Goal: Task Accomplishment & Management: Complete application form

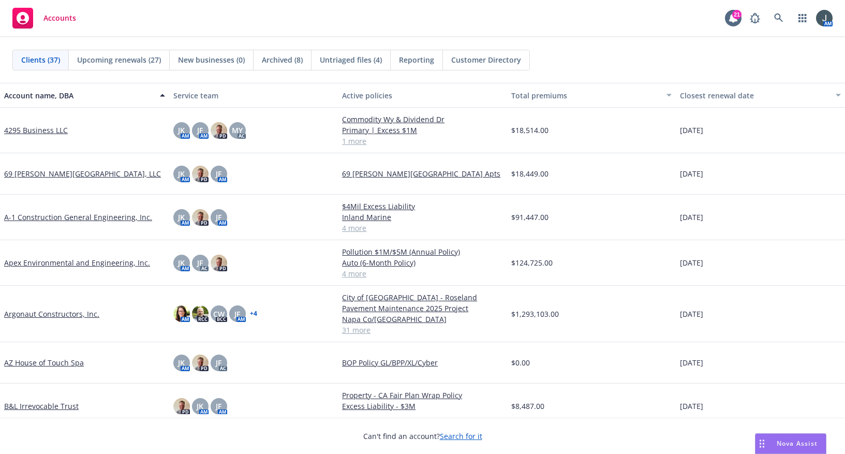
click at [53, 262] on link "Apex Environmental and Engineering, Inc." at bounding box center [77, 262] width 146 height 11
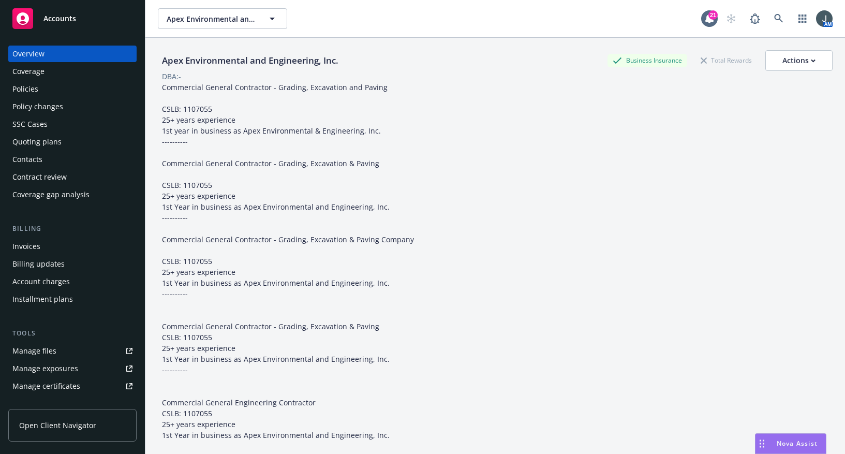
click at [43, 88] on div "Policies" at bounding box center [72, 89] width 120 height 17
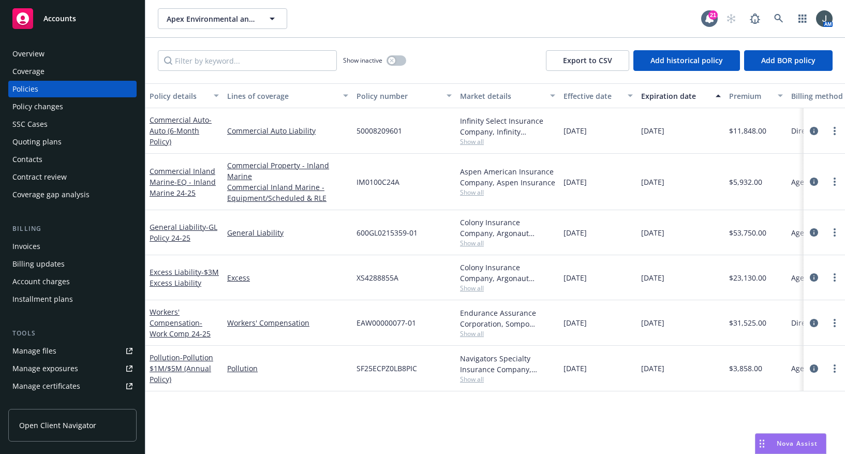
click at [171, 176] on div "Commercial Inland Marine - EQ - Inland Marine 24-25" at bounding box center [183, 182] width 69 height 33
click at [176, 177] on span "- EQ - Inland Marine 24-25" at bounding box center [182, 187] width 66 height 21
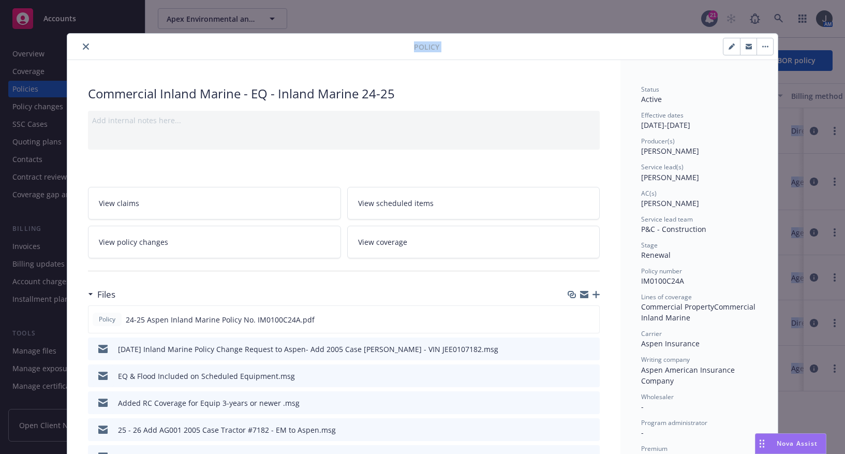
drag, startPoint x: 546, startPoint y: 40, endPoint x: 1369, endPoint y: 38, distance: 822.8
click at [844, 38] on html "Accounts Overview Coverage Policies Policy changes SSC Cases Quoting plans Cont…" at bounding box center [422, 227] width 845 height 454
click at [166, 244] on link "View policy changes" at bounding box center [214, 241] width 253 height 33
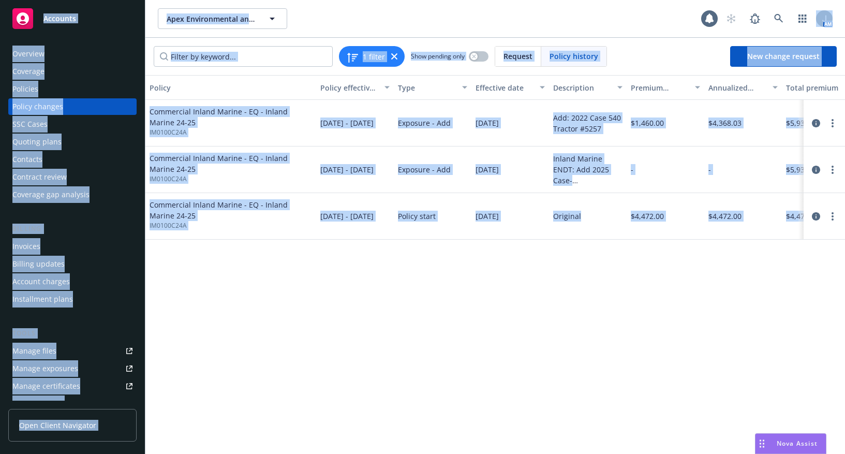
click at [383, 320] on div "Policy Policy effective dates Type Effective date Description Premium change An…" at bounding box center [494, 264] width 699 height 379
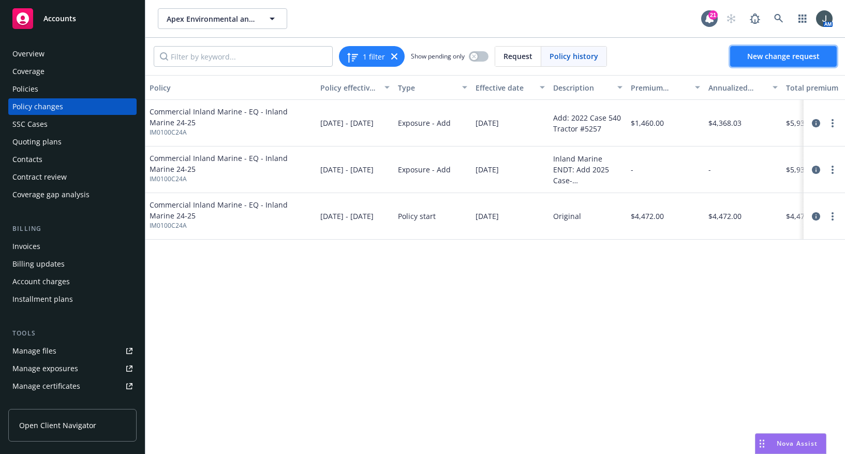
click at [759, 59] on span "New change request" at bounding box center [783, 56] width 72 height 10
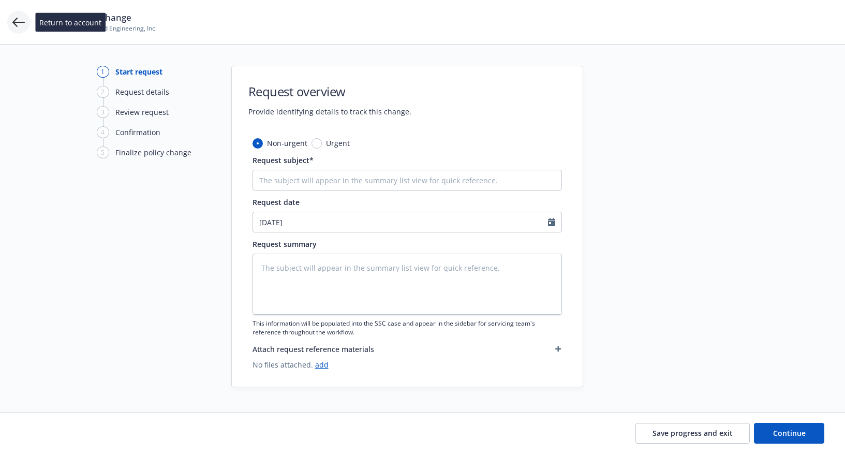
click at [15, 25] on icon at bounding box center [18, 22] width 12 height 9
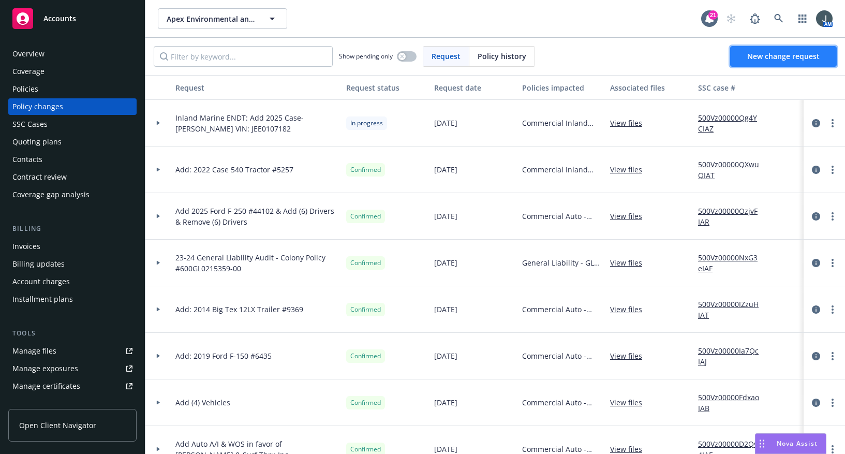
click at [787, 59] on span "New change request" at bounding box center [783, 56] width 72 height 10
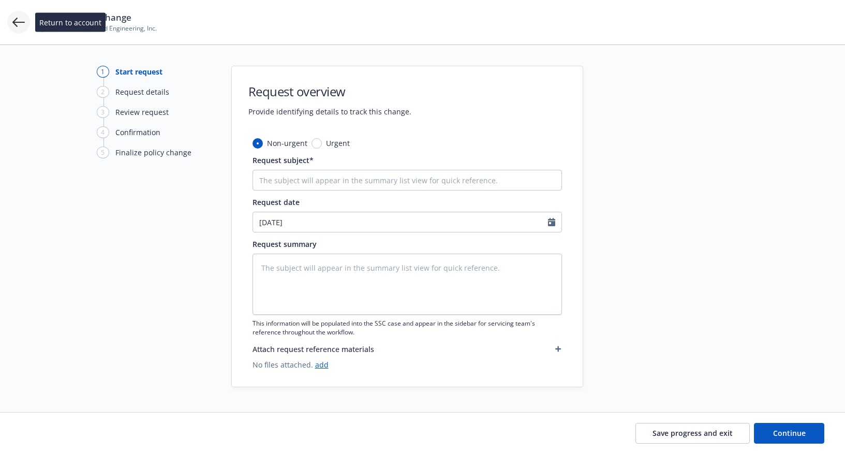
click at [18, 26] on icon at bounding box center [18, 22] width 12 height 12
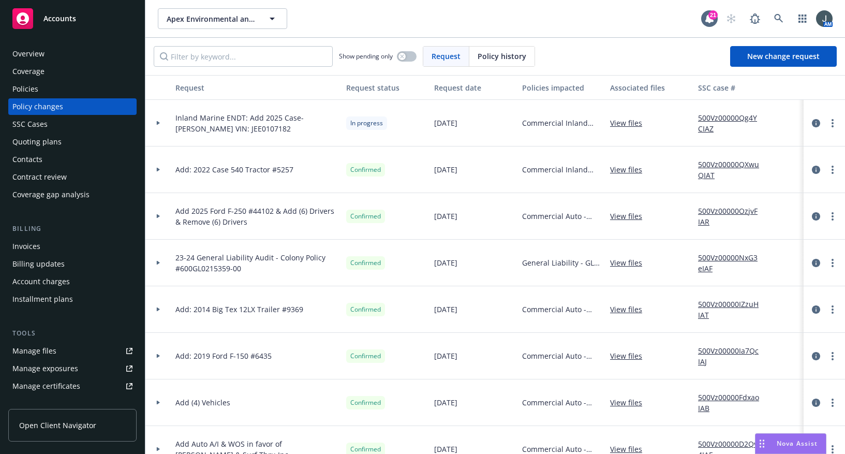
click at [31, 89] on div "Policies" at bounding box center [25, 89] width 26 height 17
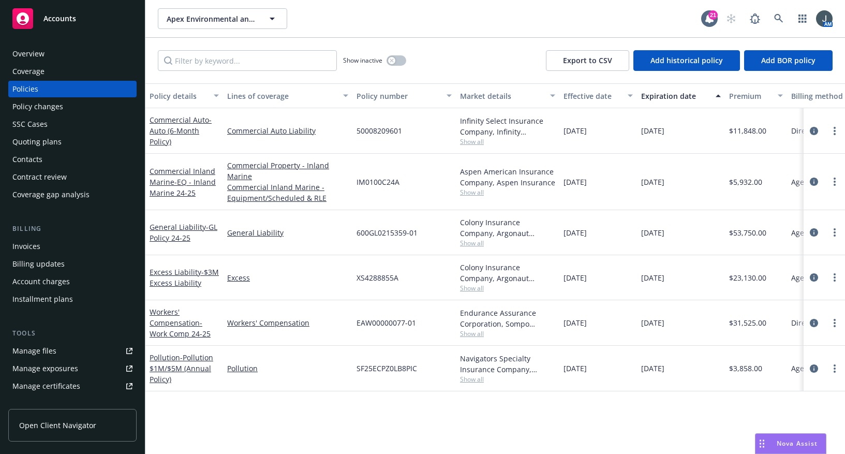
click at [51, 103] on div "Policy changes" at bounding box center [37, 106] width 51 height 17
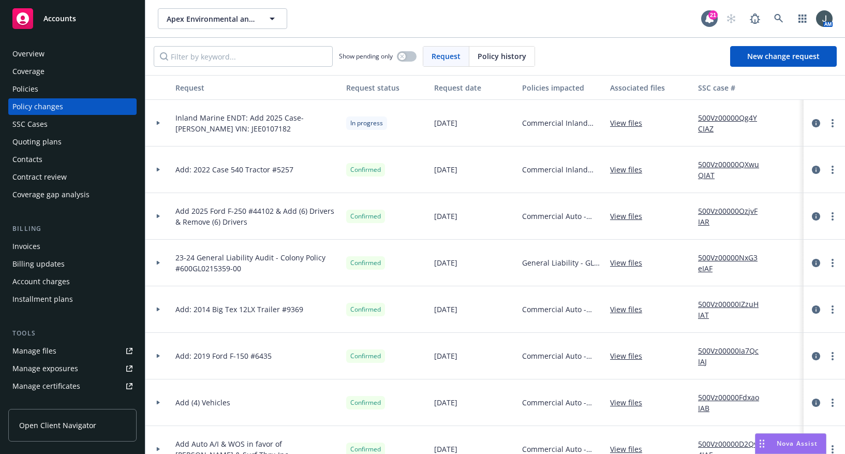
click at [33, 91] on div "Policies" at bounding box center [25, 89] width 26 height 17
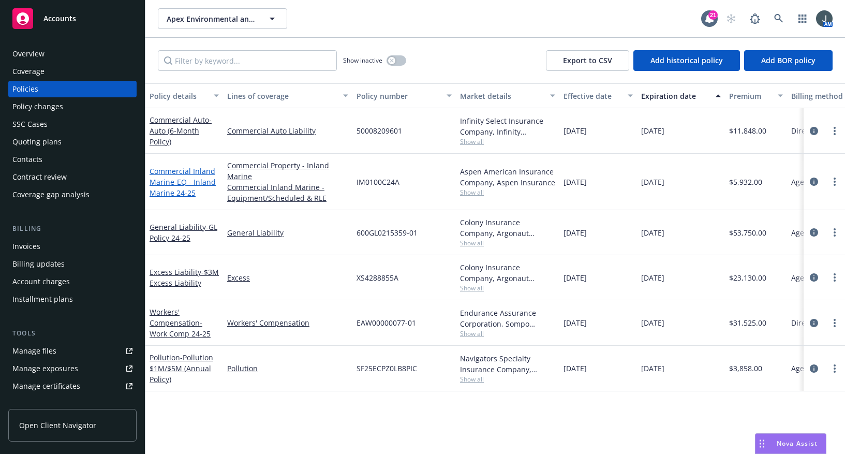
click at [183, 183] on span "- EQ - Inland Marine 24-25" at bounding box center [182, 187] width 66 height 21
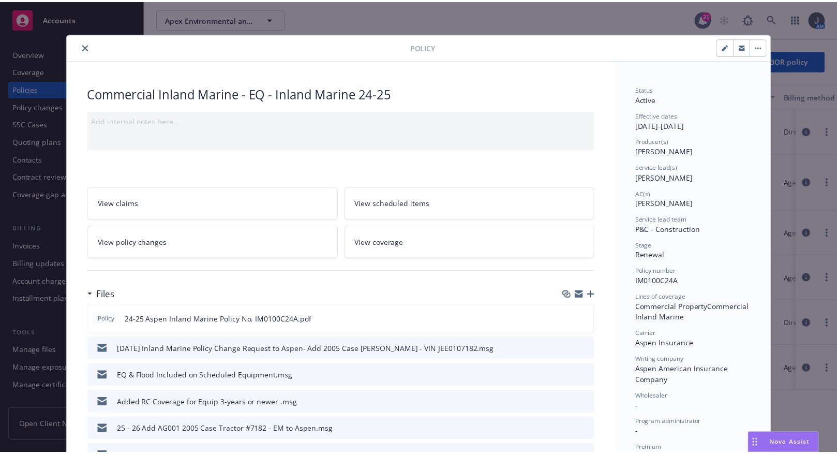
scroll to position [31, 0]
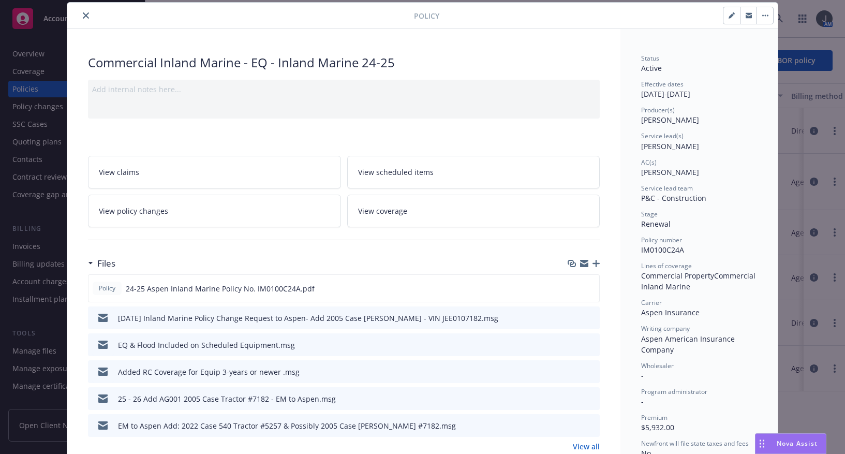
click at [233, 217] on link "View policy changes" at bounding box center [214, 210] width 253 height 33
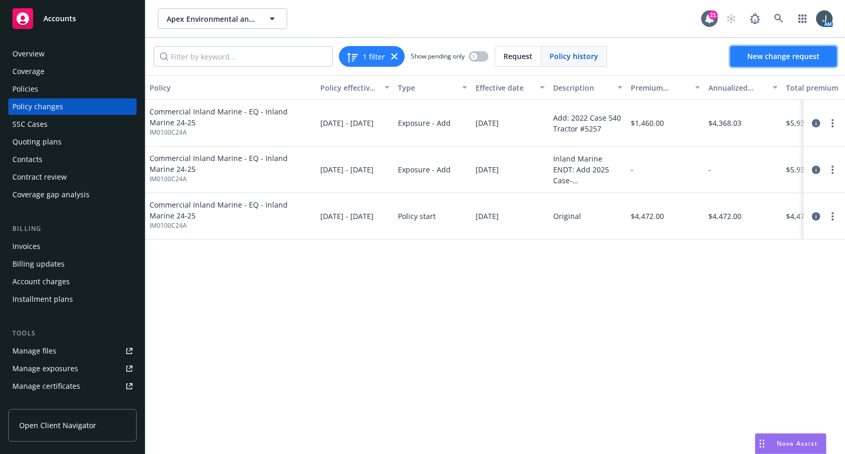
click at [762, 58] on span "New change request" at bounding box center [783, 56] width 72 height 10
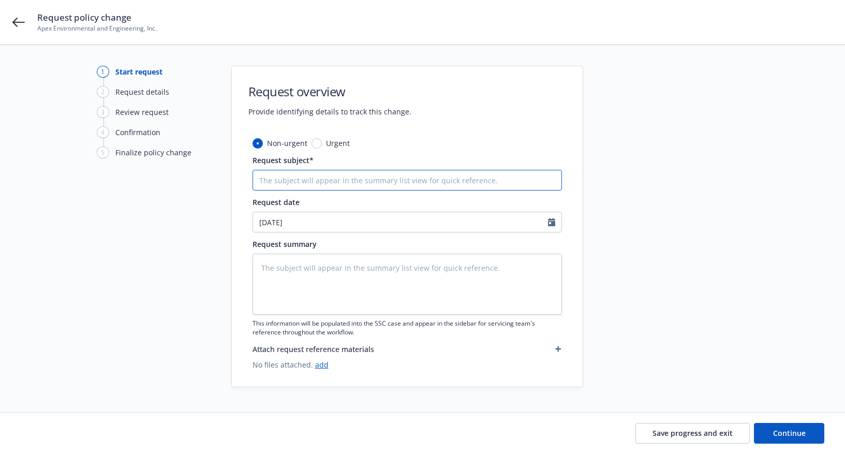
click at [352, 178] on input "Request subject*" at bounding box center [406, 180] width 309 height 21
type textarea "x"
type input "A"
type textarea "x"
type input "Ad"
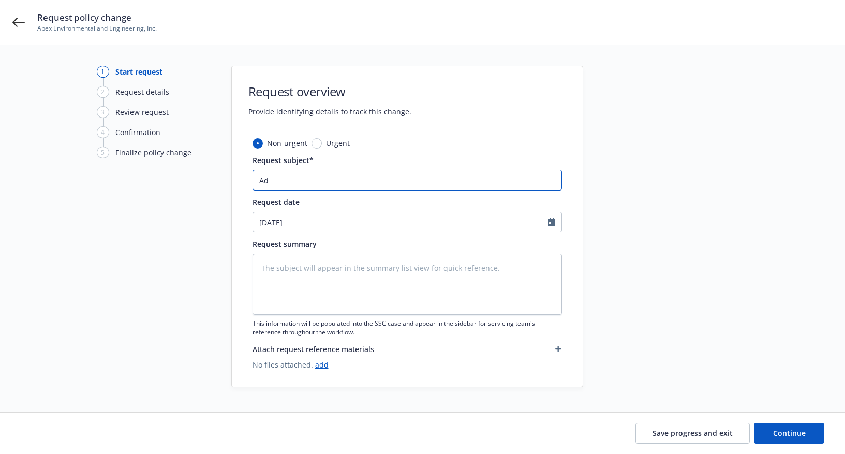
type textarea "x"
type input "Add"
type textarea "x"
type input "Add"
type textarea "x"
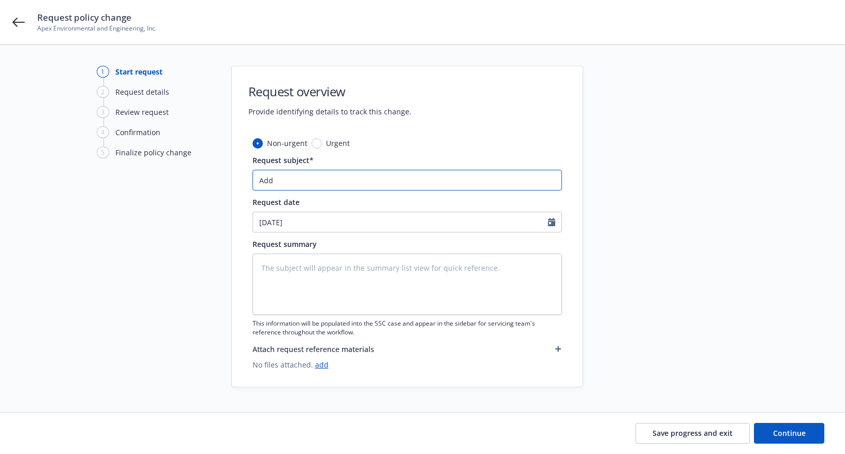
type input "Add T"
type textarea "x"
type input "Add Tr"
type textarea "x"
type input "Add Tra"
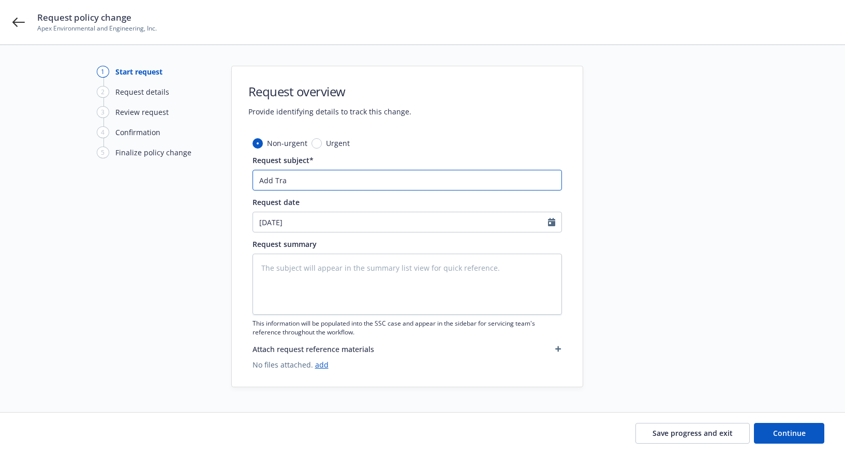
type textarea "x"
type input "Add Trac"
type textarea "x"
type input "Add Tracto"
type textarea "x"
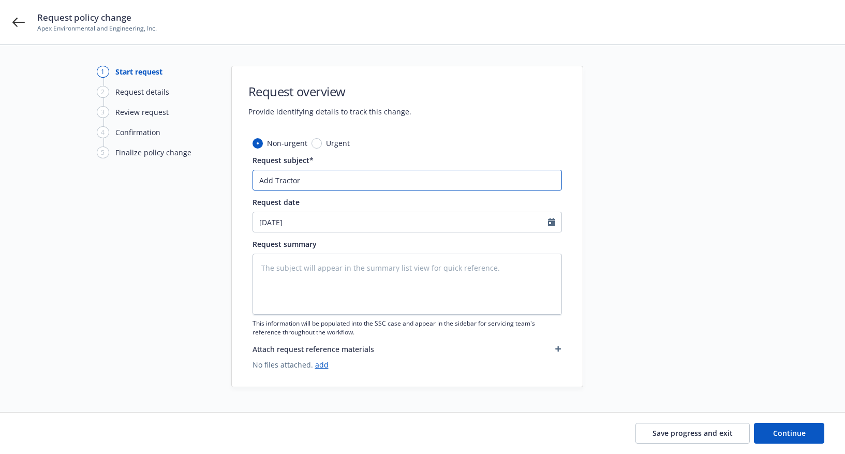
type input "Add Tractor"
click at [301, 277] on textarea at bounding box center [406, 283] width 309 height 61
type textarea "x"
type textarea "A"
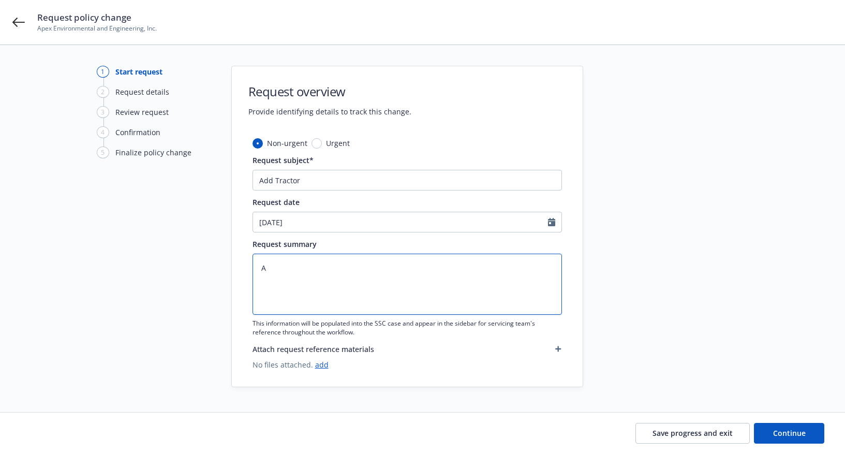
type textarea "x"
type textarea "Ad"
type textarea "x"
type textarea "Add"
type textarea "x"
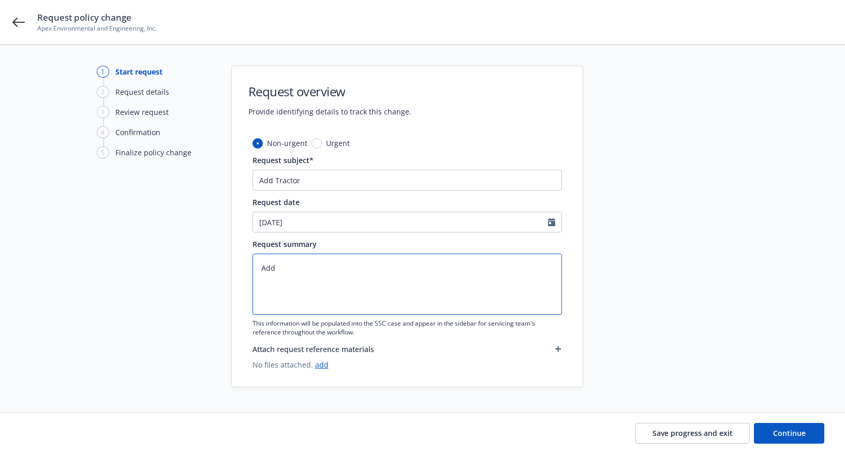
type textarea "Add"
type textarea "x"
type textarea "Add t"
type textarea "x"
type textarea "Add tr"
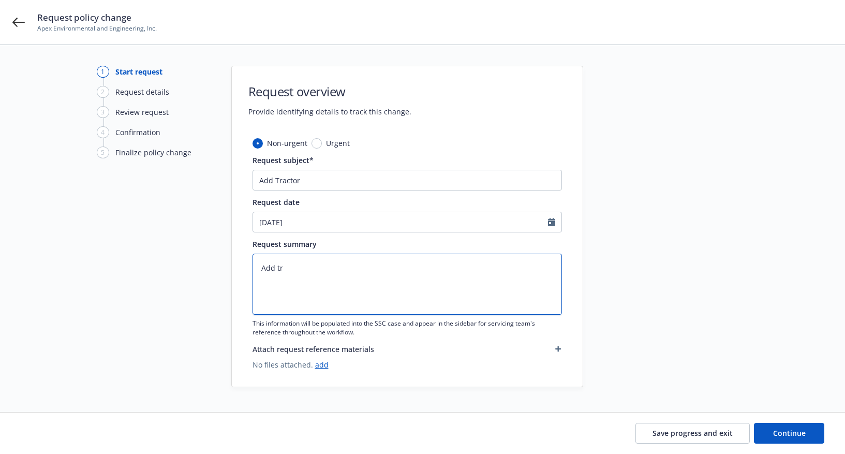
type textarea "x"
type textarea "Add tra"
type textarea "x"
type textarea "Add trac"
type textarea "x"
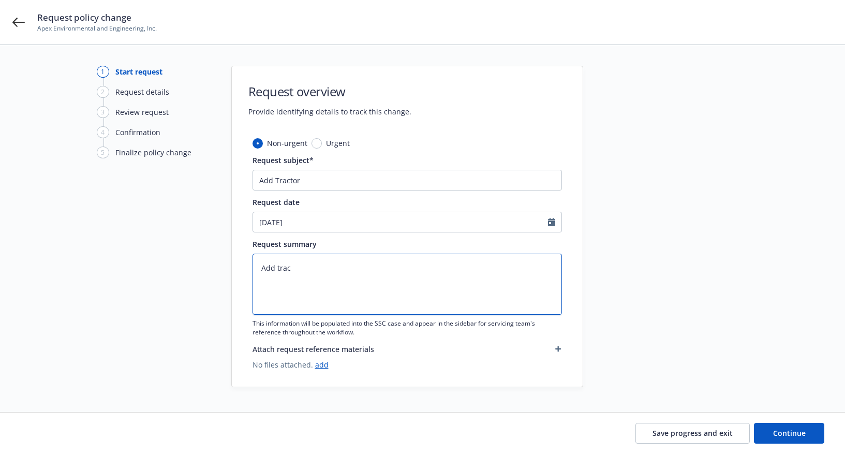
type textarea "Add tract"
type textarea "x"
type textarea "Add tracto"
type textarea "x"
type textarea "Add tractor"
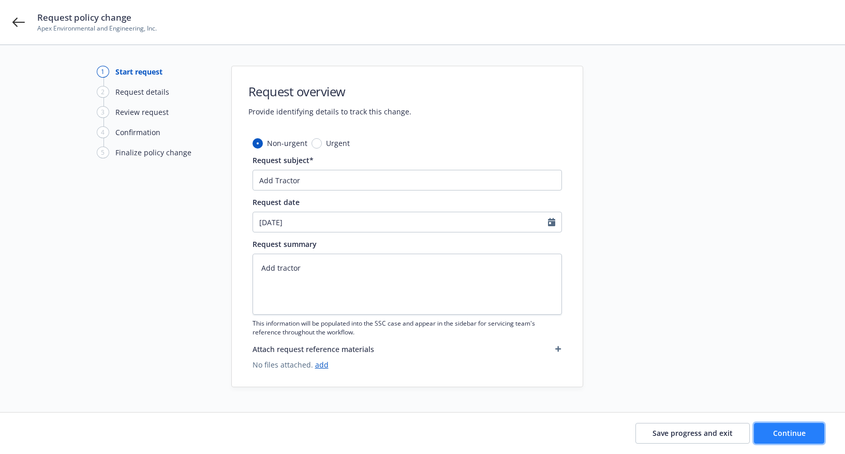
click at [790, 430] on span "Continue" at bounding box center [789, 433] width 33 height 10
type textarea "x"
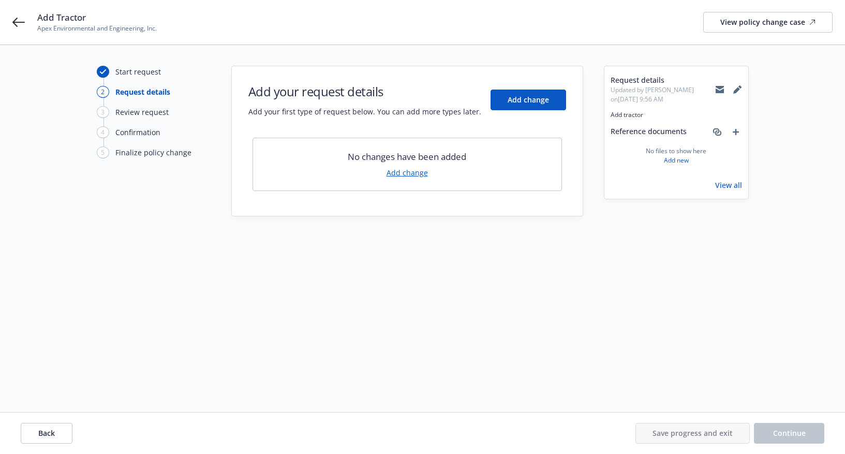
click at [405, 173] on link "Add change" at bounding box center [406, 172] width 41 height 11
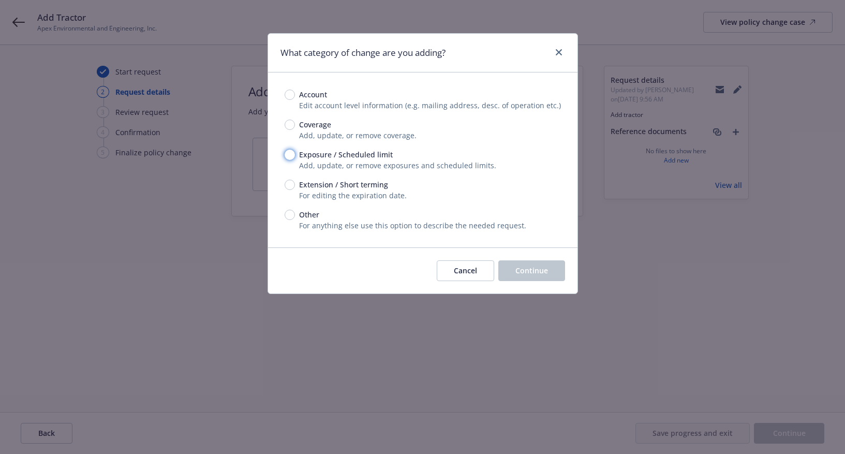
click at [289, 156] on input "Exposure / Scheduled limit" at bounding box center [289, 154] width 10 height 10
radio input "true"
click at [538, 269] on span "Continue" at bounding box center [531, 270] width 33 height 10
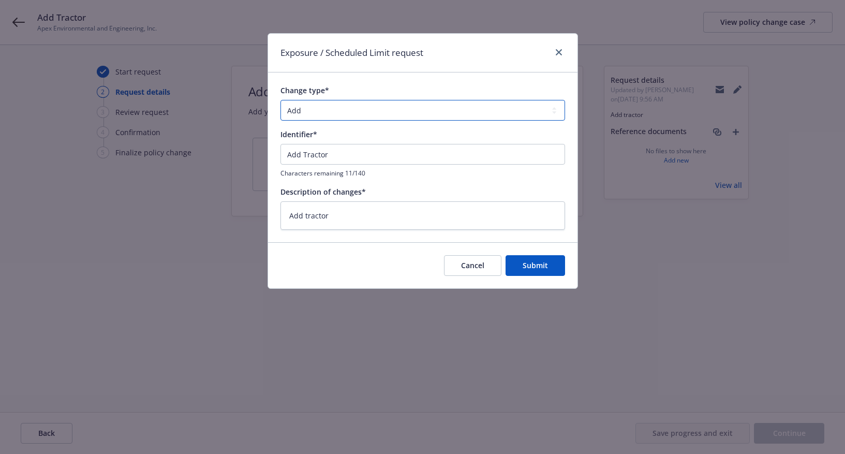
click at [302, 109] on select "Add Audit Change Remove" at bounding box center [422, 110] width 284 height 21
click at [280, 100] on select "Add Audit Change Remove" at bounding box center [422, 110] width 284 height 21
click at [309, 146] on input "Add Tractor" at bounding box center [422, 154] width 284 height 21
click at [534, 260] on span "Submit" at bounding box center [534, 265] width 25 height 10
type textarea "x"
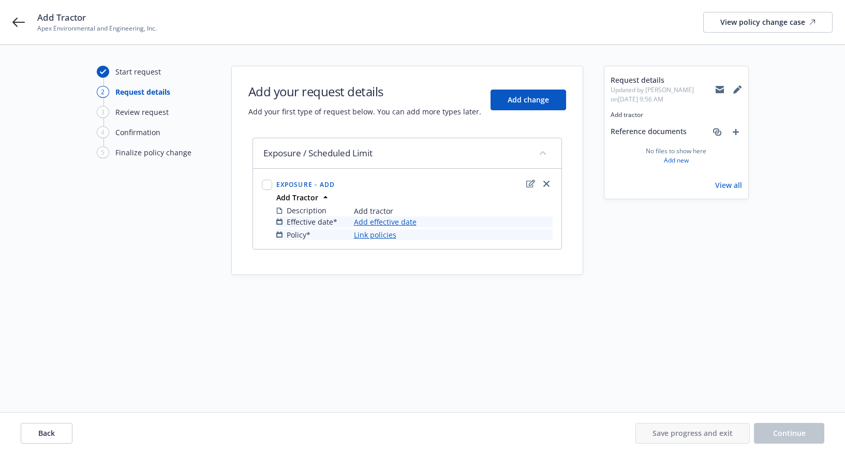
click at [369, 225] on link "Add effective date" at bounding box center [385, 221] width 63 height 11
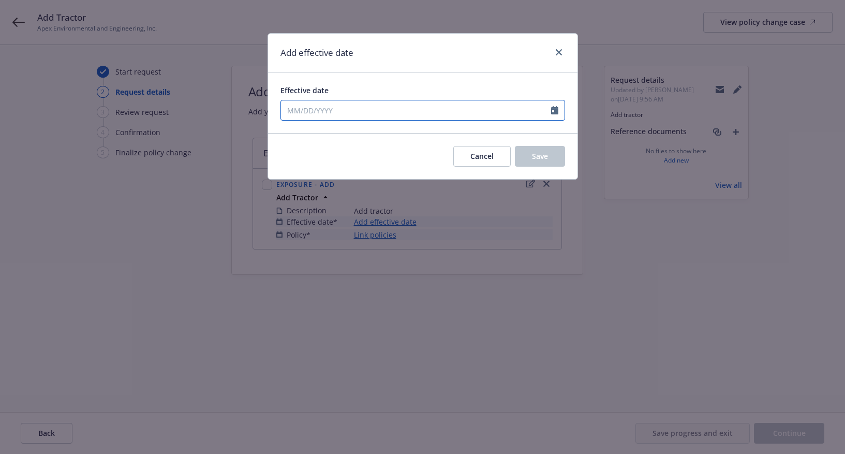
select select "8"
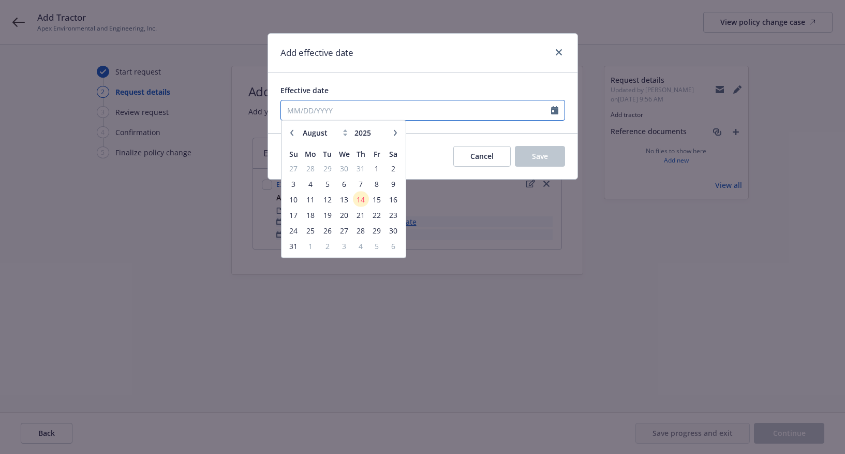
click at [364, 110] on input "Effective date" at bounding box center [416, 110] width 270 height 20
click at [363, 202] on span "14" at bounding box center [361, 201] width 14 height 13
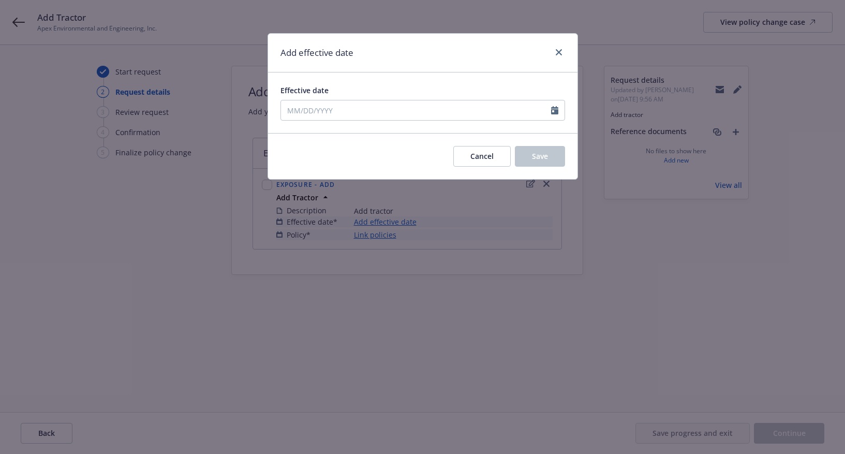
type input "08/14/2025"
click at [536, 166] on button "Save" at bounding box center [540, 156] width 50 height 21
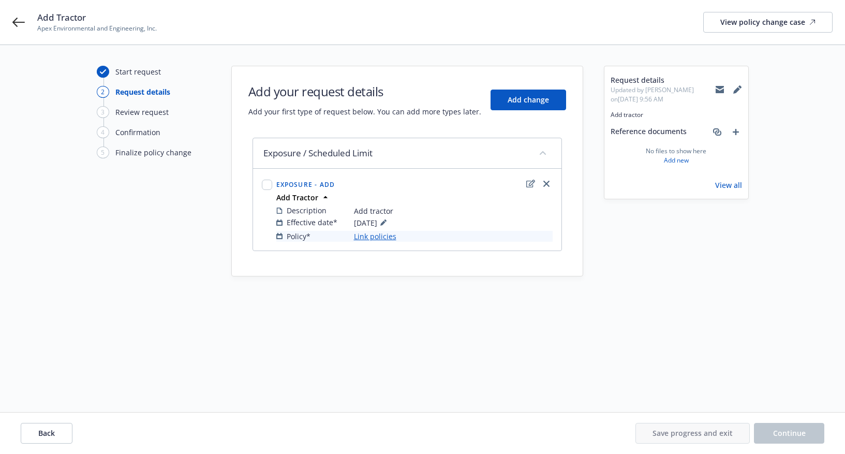
click at [378, 232] on link "Link policies" at bounding box center [375, 236] width 42 height 11
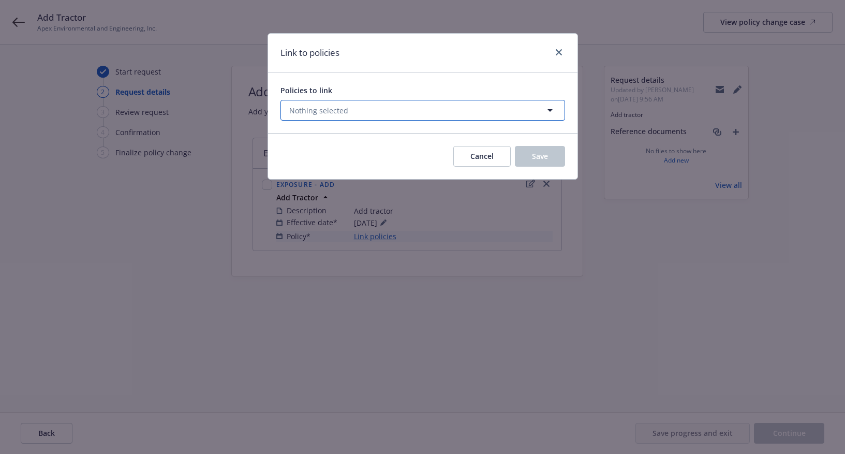
click at [426, 108] on button "Nothing selected" at bounding box center [422, 110] width 284 height 21
select select "ACTIVE"
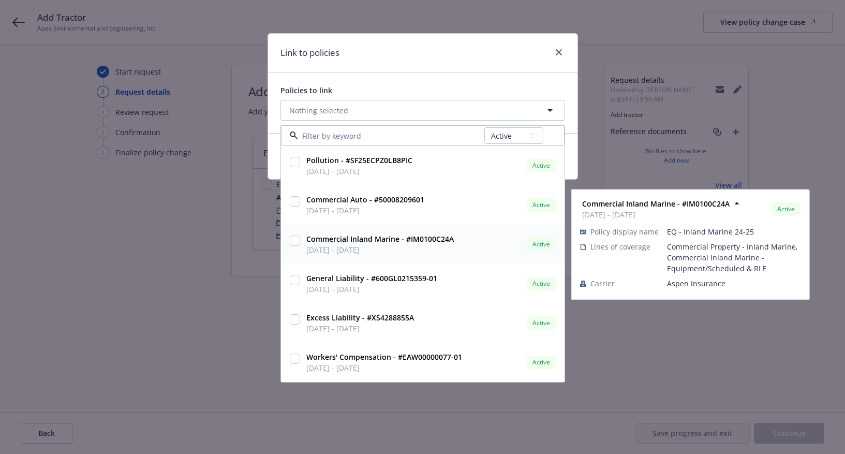
click at [298, 243] on input "checkbox" at bounding box center [295, 240] width 10 height 10
checkbox input "true"
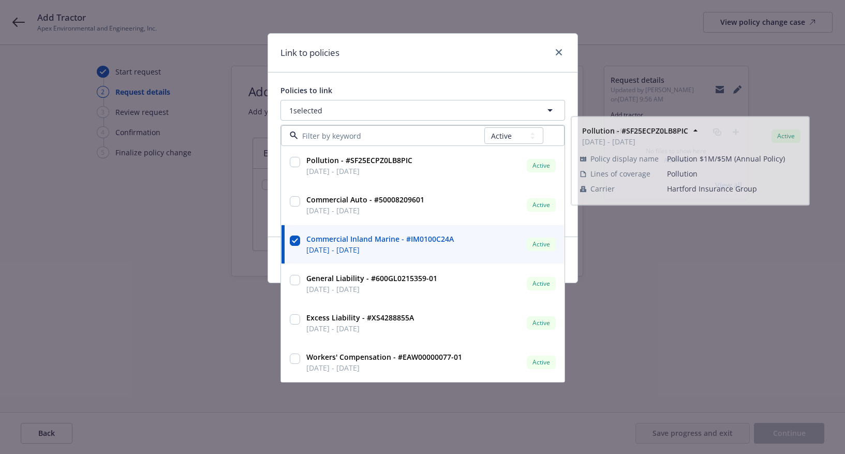
click at [448, 50] on div "Link to policies" at bounding box center [422, 53] width 309 height 39
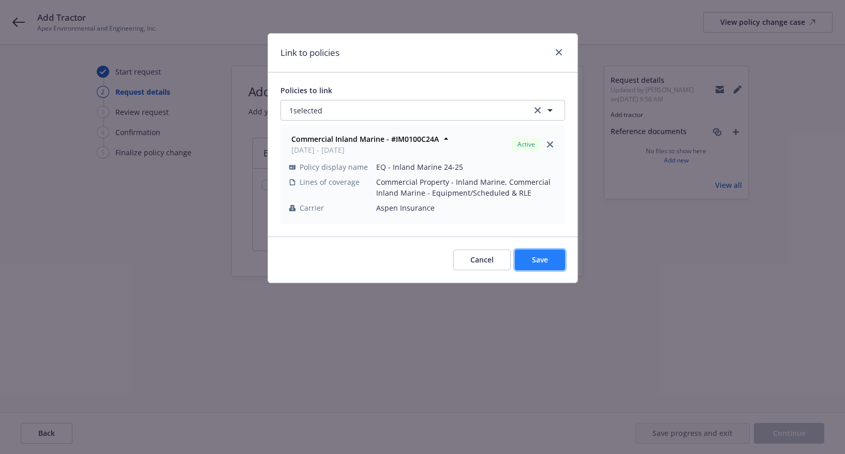
click at [549, 254] on button "Save" at bounding box center [540, 259] width 50 height 21
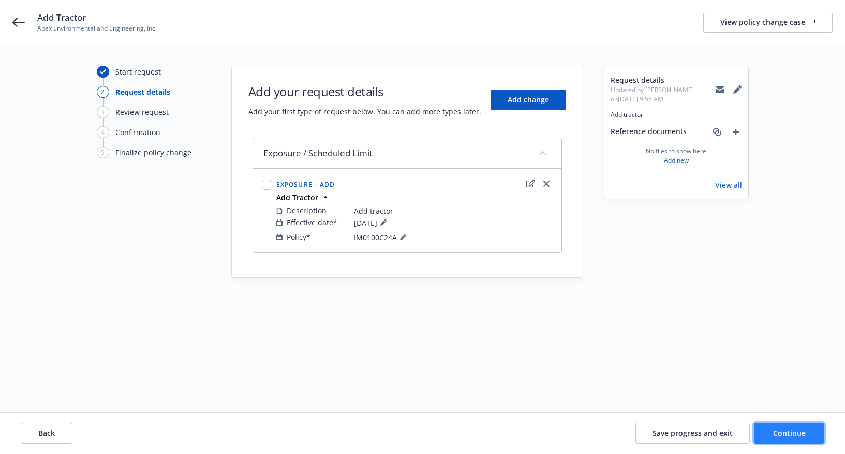
click at [769, 432] on button "Continue" at bounding box center [789, 433] width 70 height 21
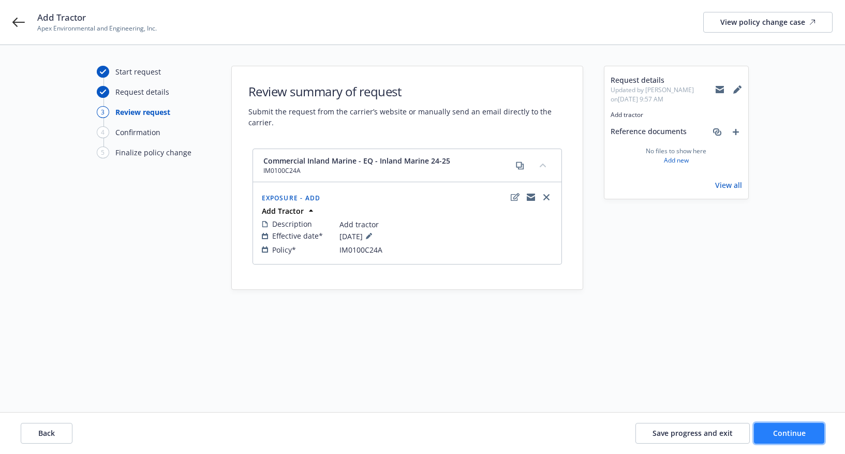
click at [806, 427] on button "Continue" at bounding box center [789, 433] width 70 height 21
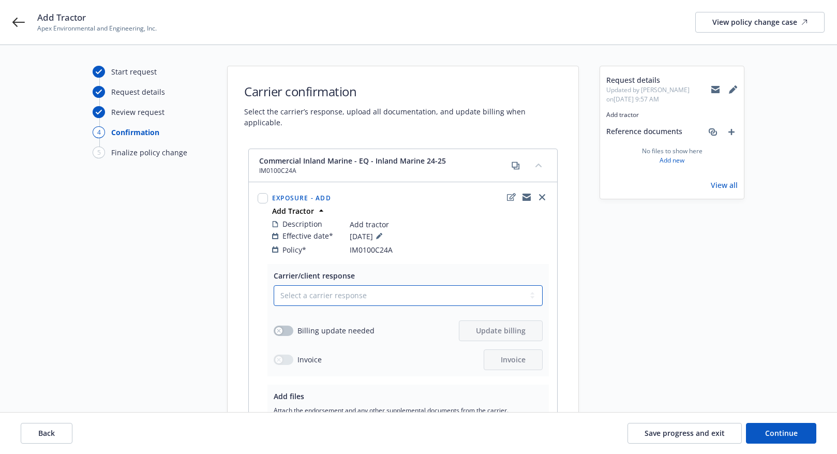
click at [352, 285] on select "Select a carrier response Accepted Accepted with revision No endorsement needed…" at bounding box center [408, 295] width 269 height 21
select select "ACCEPTED"
click at [274, 285] on select "Select a carrier response Accepted Accepted with revision No endorsement needed…" at bounding box center [408, 295] width 269 height 21
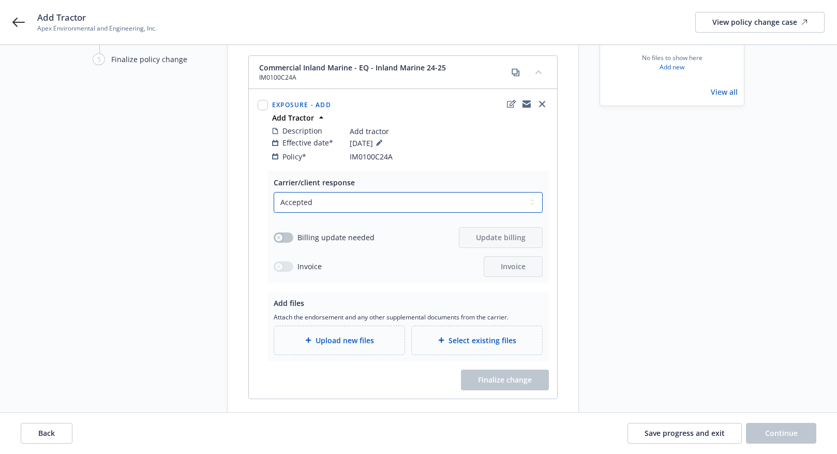
scroll to position [115, 0]
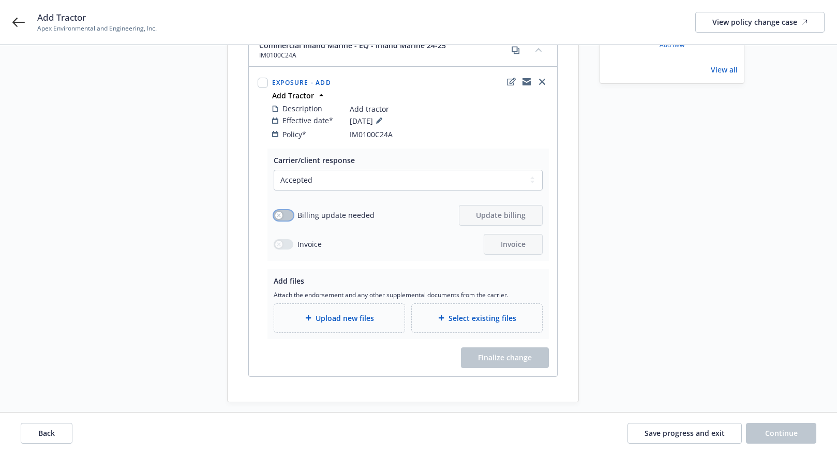
click at [277, 213] on icon "button" at bounding box center [279, 215] width 4 height 4
click at [466, 312] on span "Select existing files" at bounding box center [482, 317] width 68 height 11
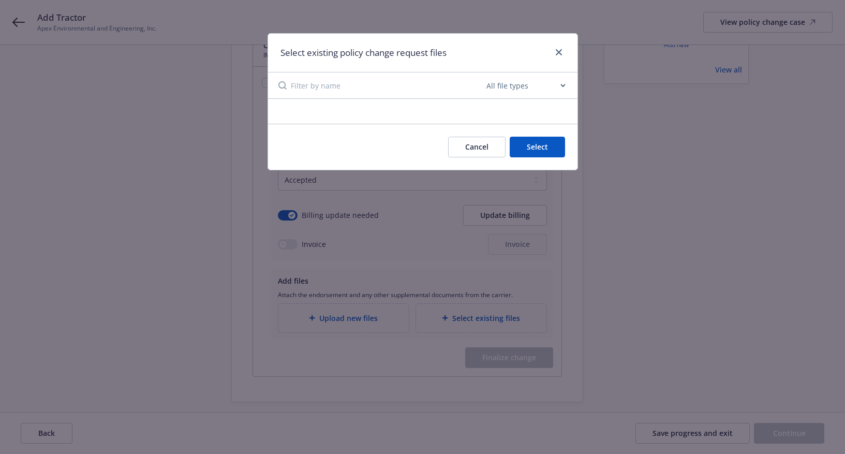
click at [473, 148] on button "Cancel" at bounding box center [476, 147] width 57 height 21
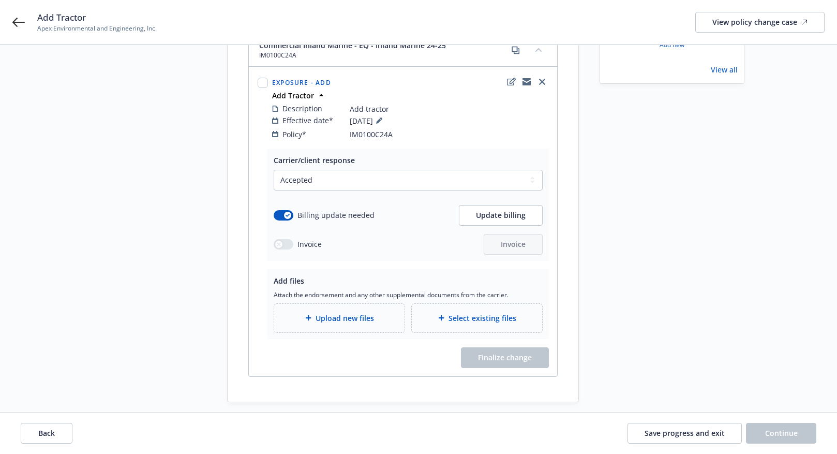
click at [355, 312] on span "Upload new files" at bounding box center [344, 317] width 58 height 11
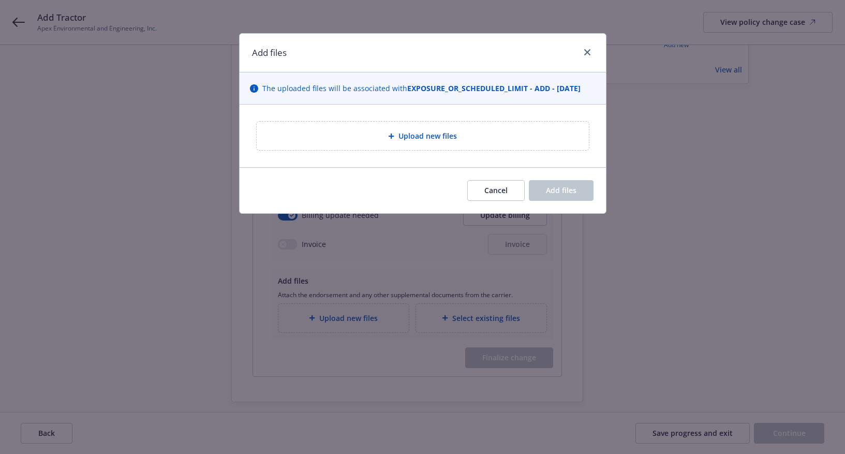
click at [410, 139] on span "Upload new files" at bounding box center [427, 135] width 58 height 11
type textarea "x"
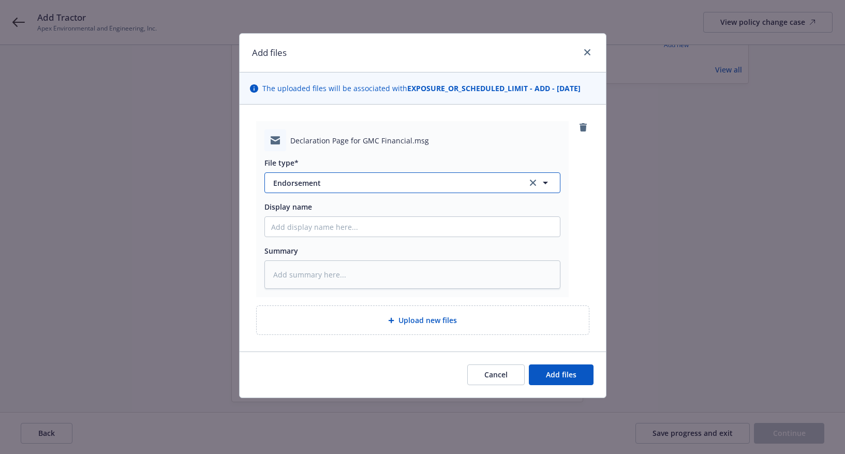
click at [317, 182] on span "Endorsement" at bounding box center [392, 182] width 239 height 11
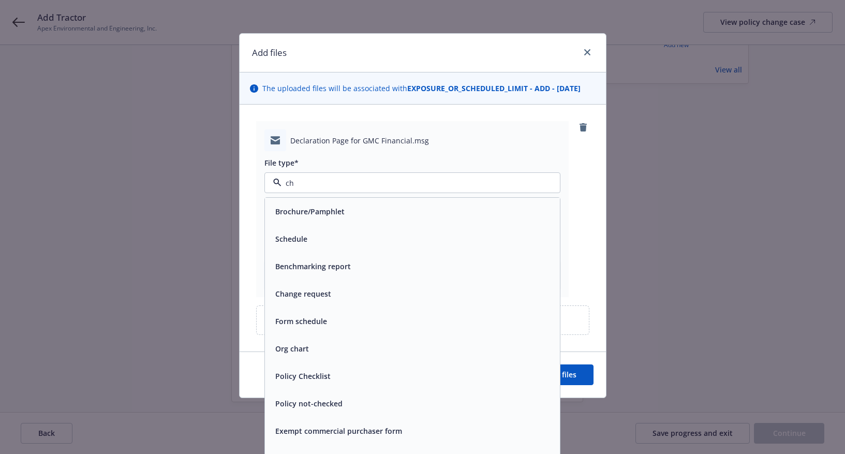
type input "cha"
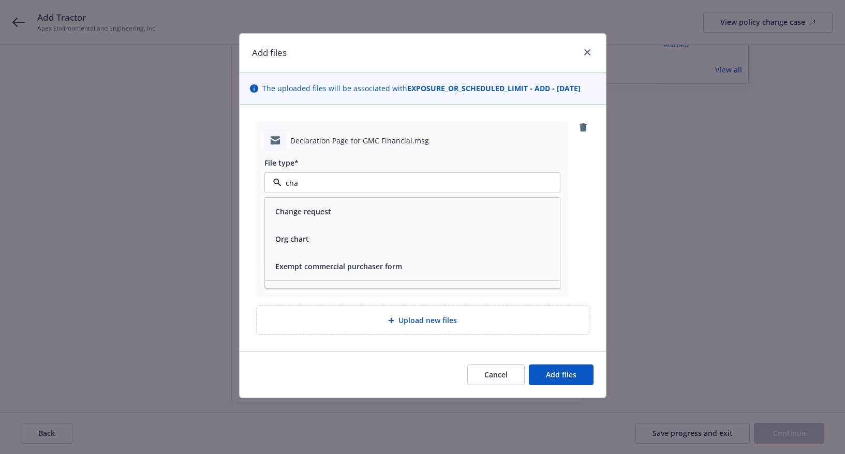
click at [294, 202] on div "Change request" at bounding box center [412, 211] width 295 height 27
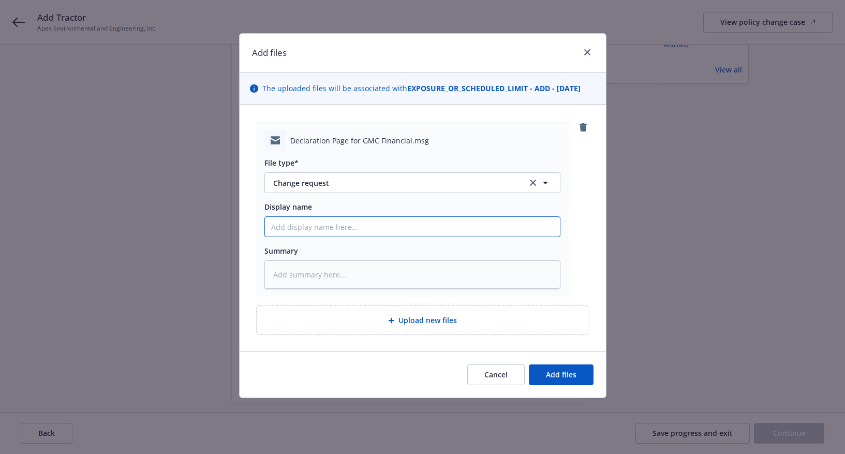
click at [278, 219] on input "Display name" at bounding box center [412, 227] width 295 height 20
type textarea "x"
type input "S"
type textarea "x"
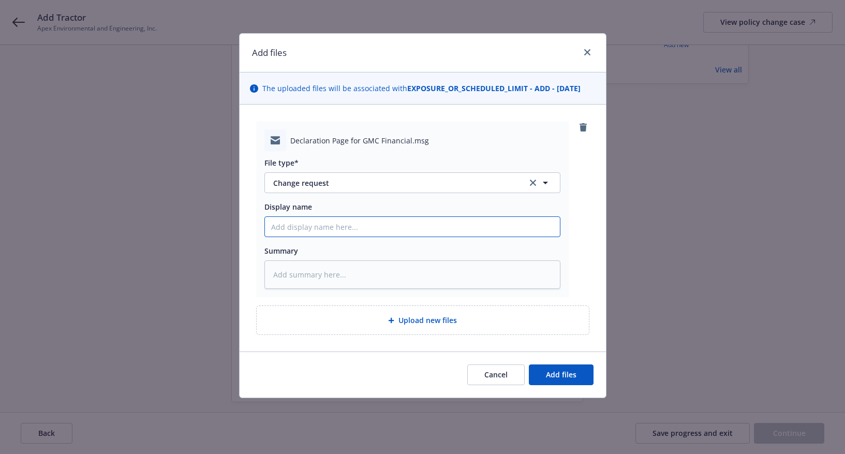
type input "C"
type textarea "x"
type input "Ch"
type textarea "x"
type input "Cha"
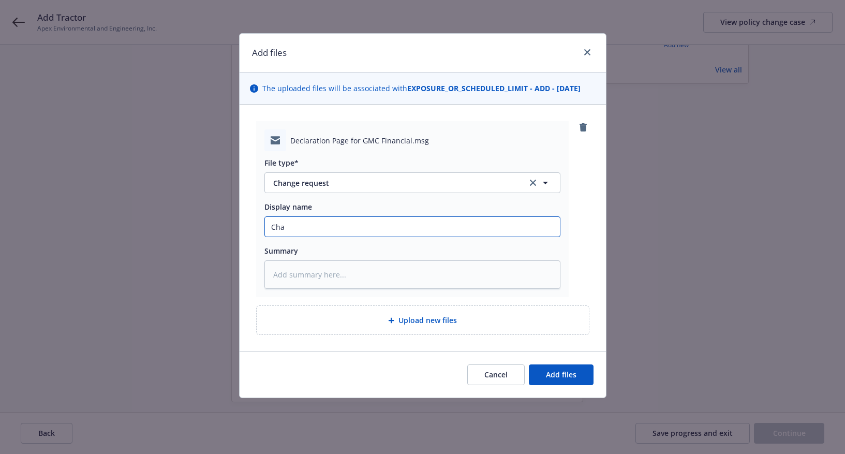
type textarea "x"
type input "Chan"
type textarea "x"
type input "Chang"
type textarea "x"
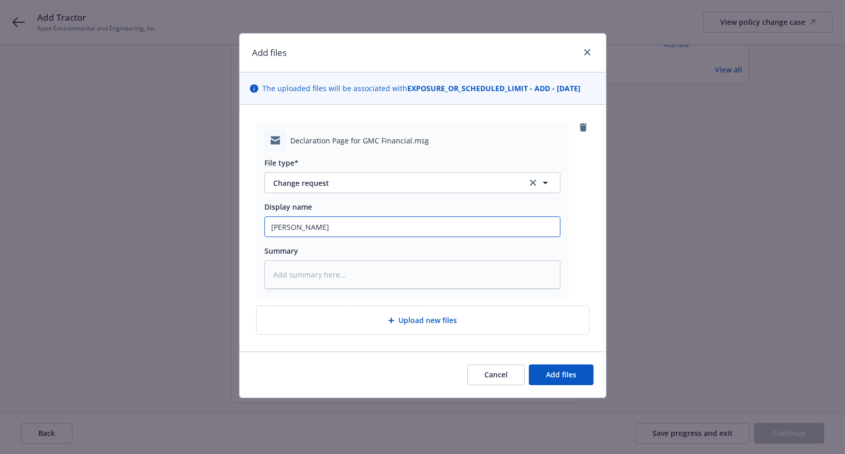
type input "Change"
type textarea "x"
type input "Change"
type textarea "x"
type input "Change R"
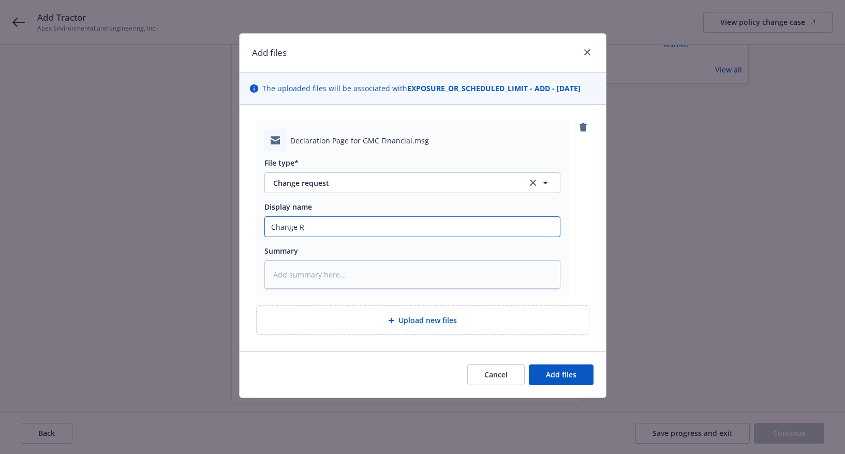
type textarea "x"
type input "Change Re"
type textarea "x"
type input "Change Req"
type textarea "x"
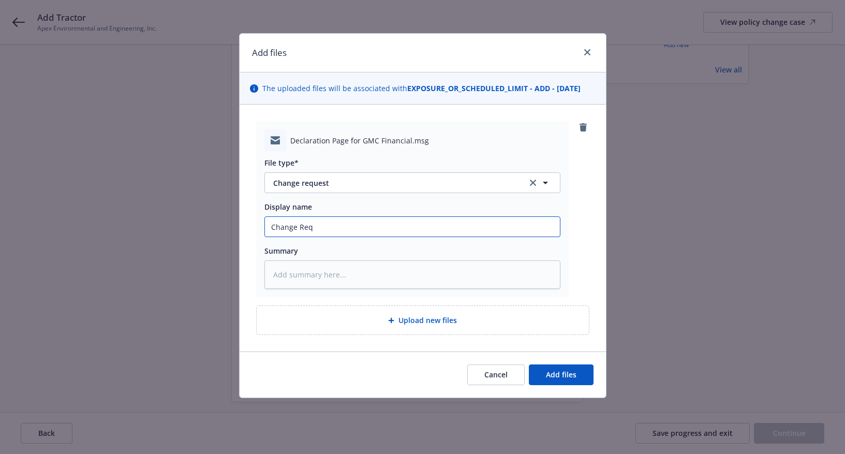
type input "Change Requ"
type textarea "x"
type input "Change Reque"
type textarea "x"
type input "Change Reques"
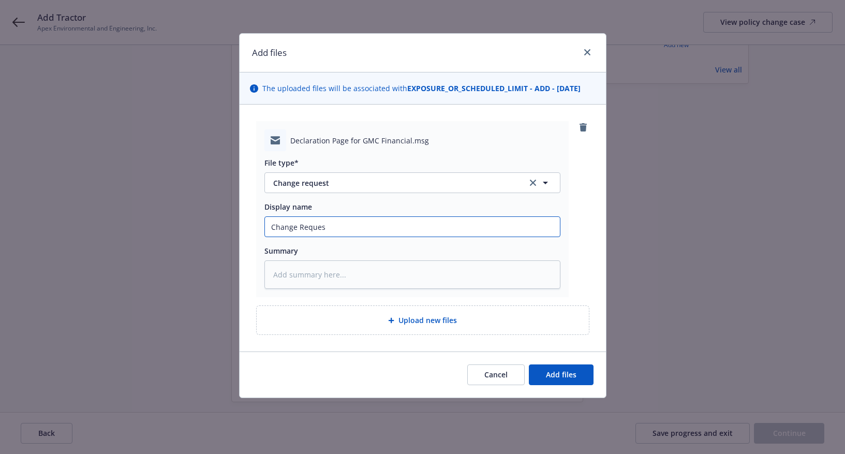
type textarea "x"
drag, startPoint x: 292, startPoint y: 230, endPoint x: 207, endPoint y: 231, distance: 84.3
click at [207, 231] on div "Add files The uploaded files will be associated with EXPOSURE_OR_SCHEDULED_LIMI…" at bounding box center [422, 227] width 845 height 454
type input "Change Request"
click at [307, 282] on textarea at bounding box center [412, 274] width 296 height 28
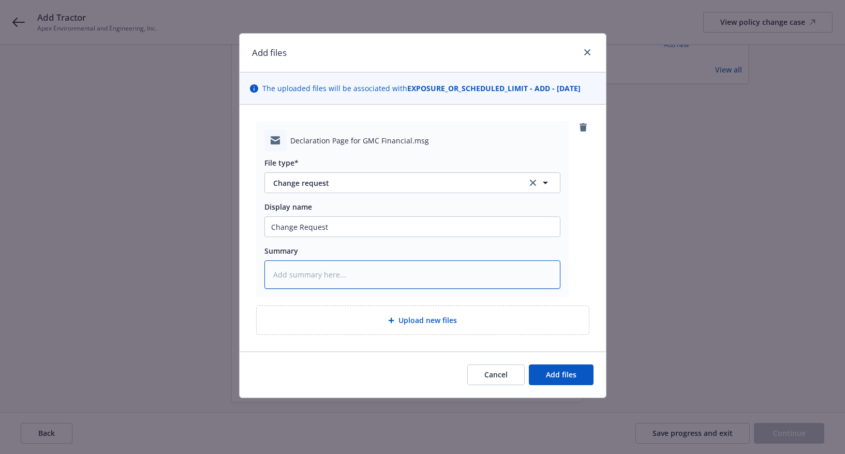
paste textarea "Change Request"
type textarea "x"
type textarea "Change Request"
click at [548, 372] on span "Add files" at bounding box center [561, 374] width 31 height 10
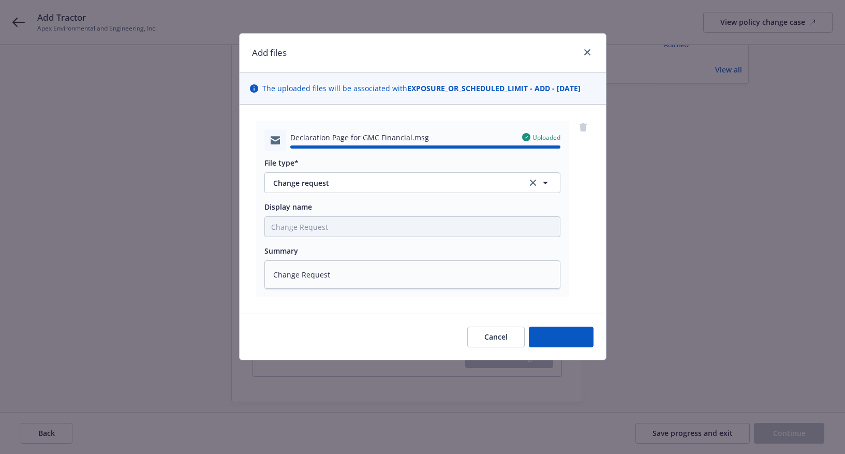
type textarea "x"
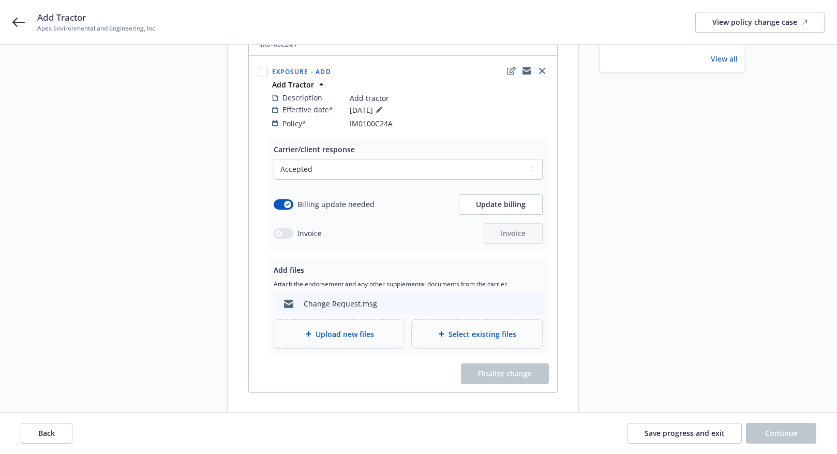
scroll to position [142, 0]
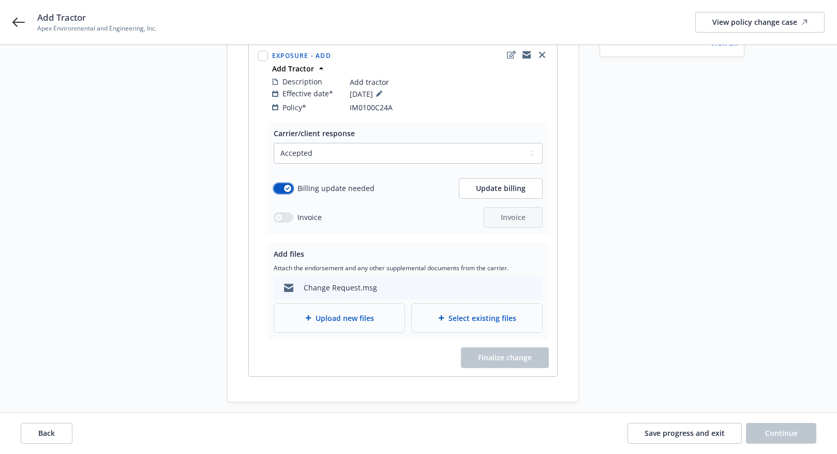
click at [283, 183] on button "button" at bounding box center [284, 188] width 20 height 10
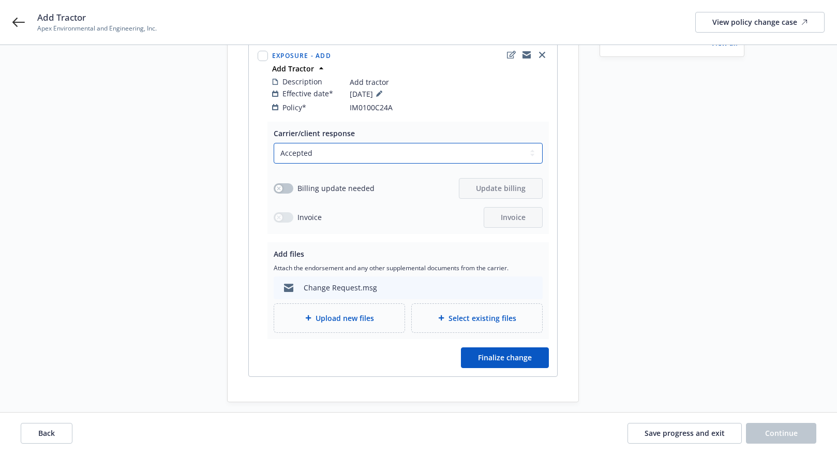
click at [299, 146] on select "Select a carrier response Accepted Accepted with revision No endorsement needed…" at bounding box center [408, 153] width 269 height 21
select select "NO_ENDORSEMENT_NEEDED"
click at [274, 163] on select "Select a carrier response Accepted Accepted with revision No endorsement needed…" at bounding box center [408, 153] width 269 height 21
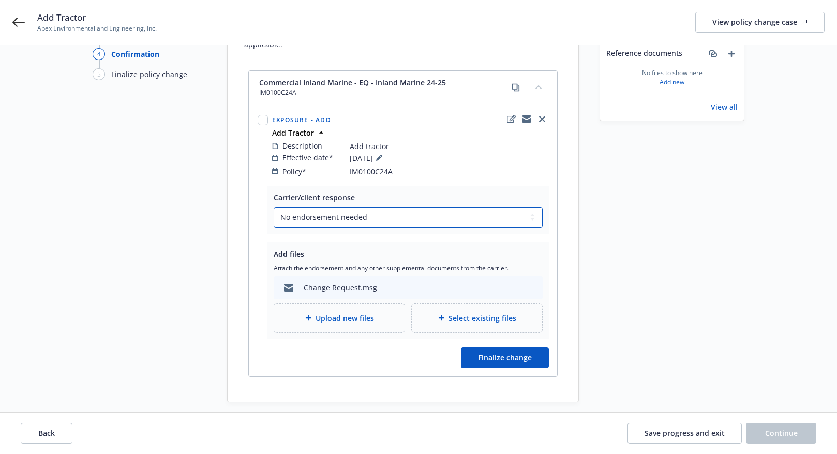
click at [351, 207] on select "Select a carrier response Accepted Accepted with revision No endorsement needed…" at bounding box center [408, 217] width 269 height 21
click at [195, 169] on div "Start request Request details Review request 4 Confirmation 5 Finalize policy c…" at bounding box center [150, 195] width 114 height 414
click at [23, 19] on icon at bounding box center [18, 22] width 12 height 12
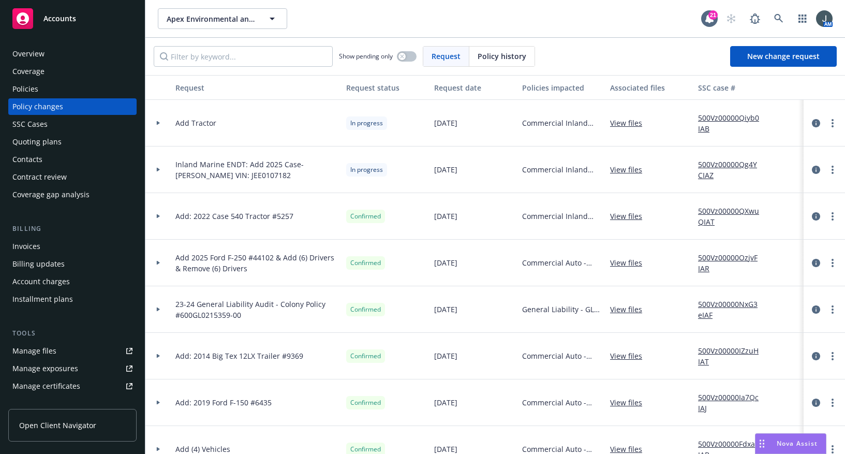
click at [62, 18] on span "Accounts" at bounding box center [59, 18] width 33 height 8
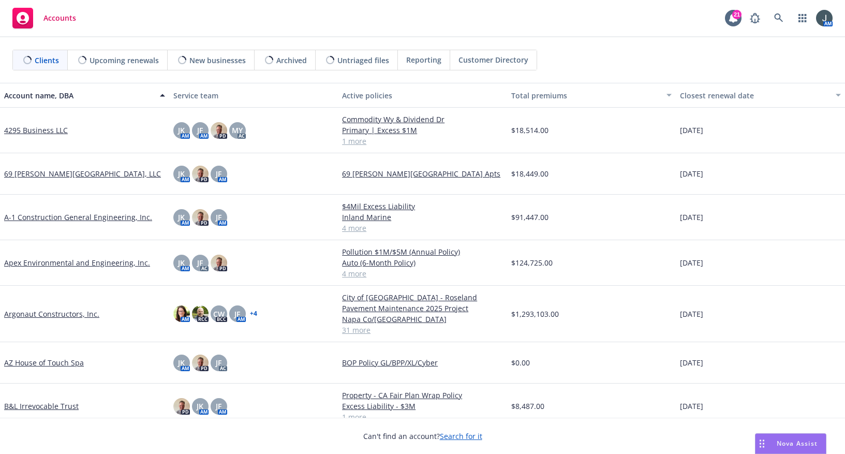
click at [414, 64] on span "Reporting" at bounding box center [423, 59] width 35 height 11
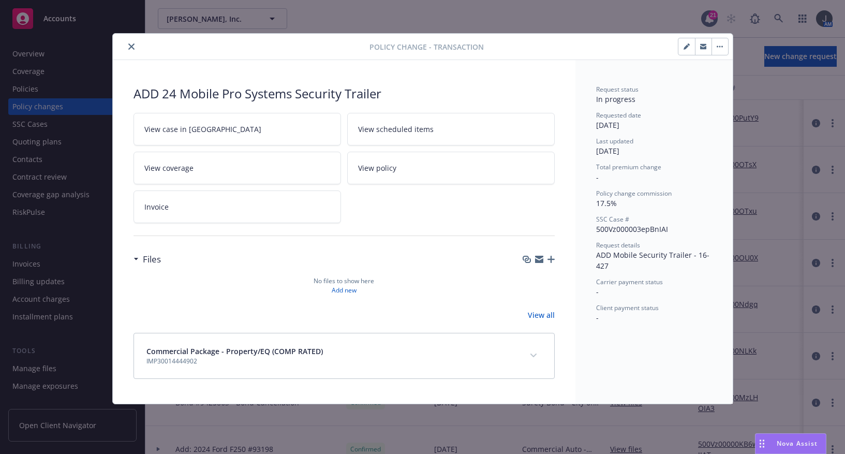
click at [691, 46] on button "button" at bounding box center [686, 46] width 17 height 17
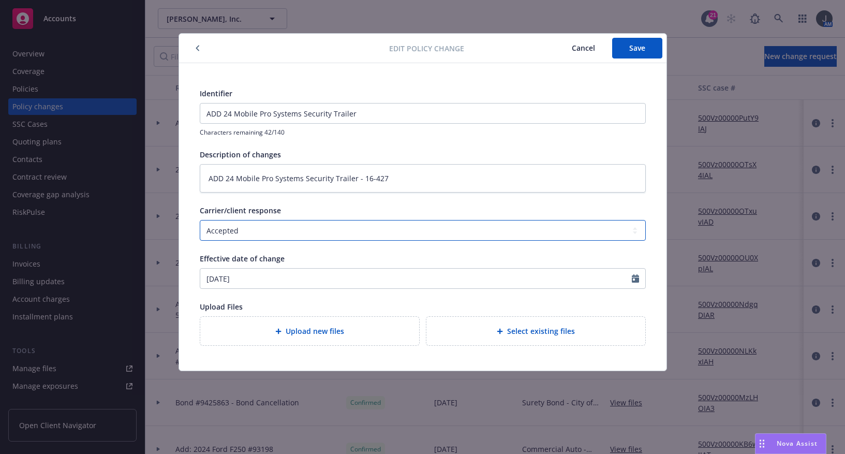
click at [392, 227] on select "Select a carrier response Accepted Accepted with revision No endorsement needed…" at bounding box center [423, 230] width 446 height 21
select select "NO_ENDORSEMENT_NEEDED"
click at [200, 220] on select "Select a carrier response Accepted Accepted with revision No endorsement needed…" at bounding box center [423, 230] width 446 height 21
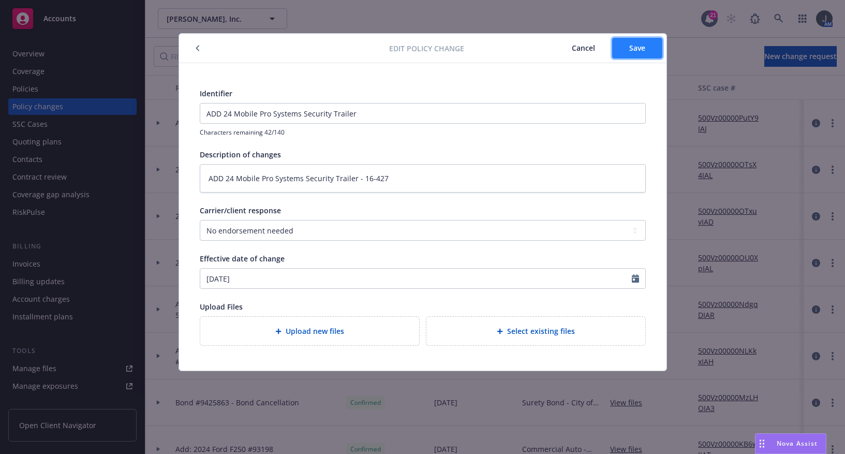
click at [630, 52] on span "Save" at bounding box center [637, 48] width 16 height 10
type textarea "x"
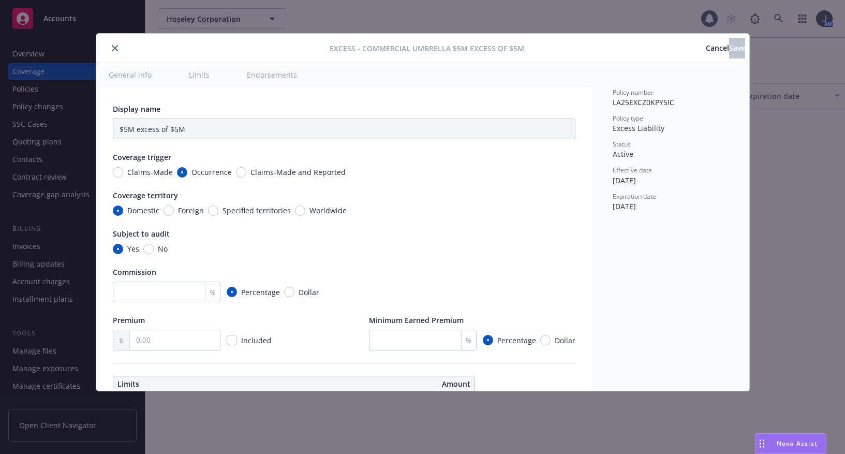
type textarea "x"
type input "Commercial Umbrella $5M excess of $5M"
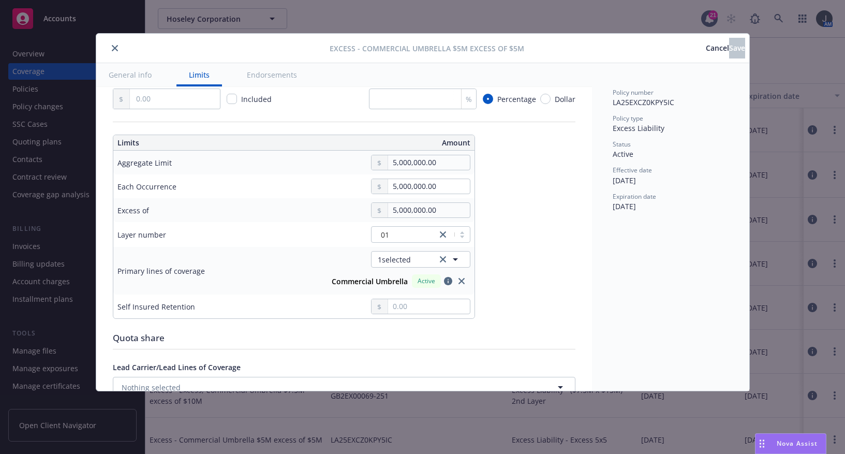
scroll to position [242, 0]
click at [413, 260] on button "1 selected" at bounding box center [420, 258] width 99 height 17
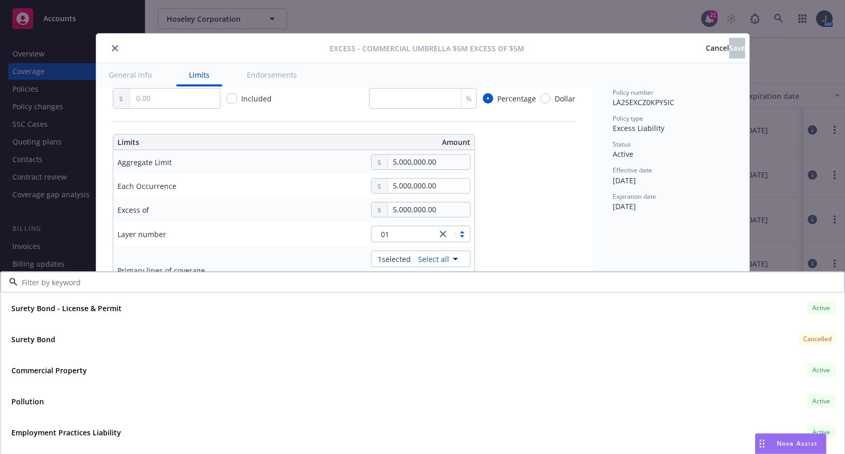
click at [298, 229] on div "01" at bounding box center [372, 233] width 198 height 17
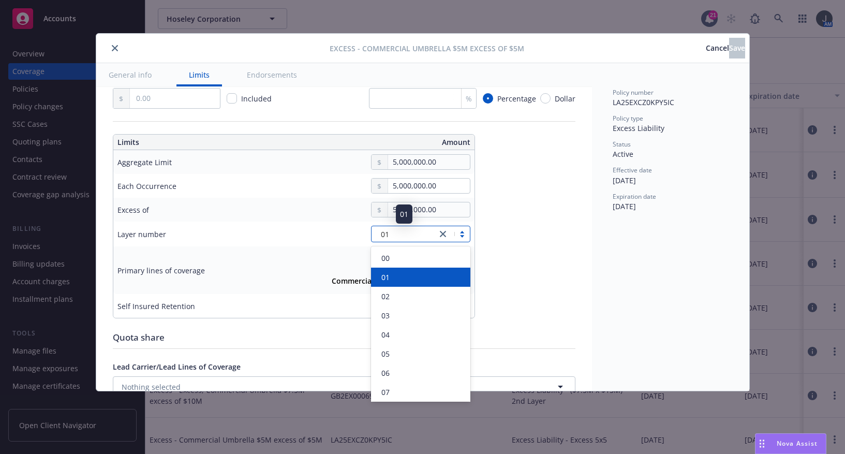
click at [397, 231] on div "01" at bounding box center [404, 234] width 55 height 11
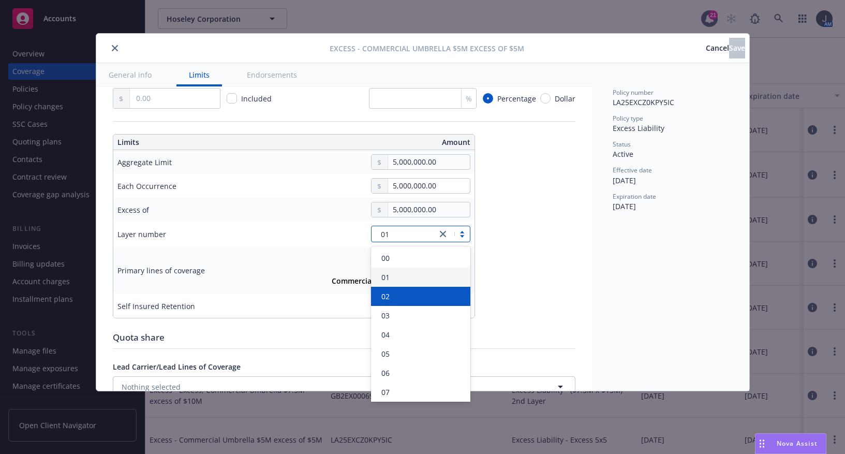
click at [396, 295] on div "02" at bounding box center [420, 296] width 87 height 11
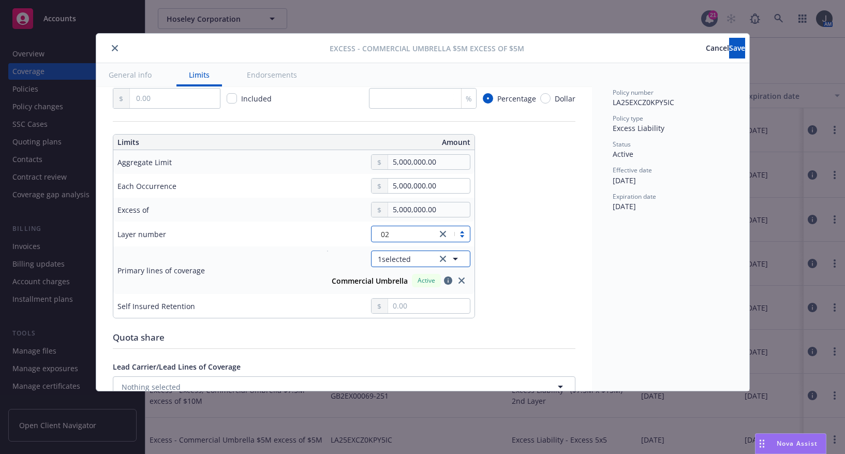
click at [390, 259] on span "1 selected" at bounding box center [394, 258] width 33 height 11
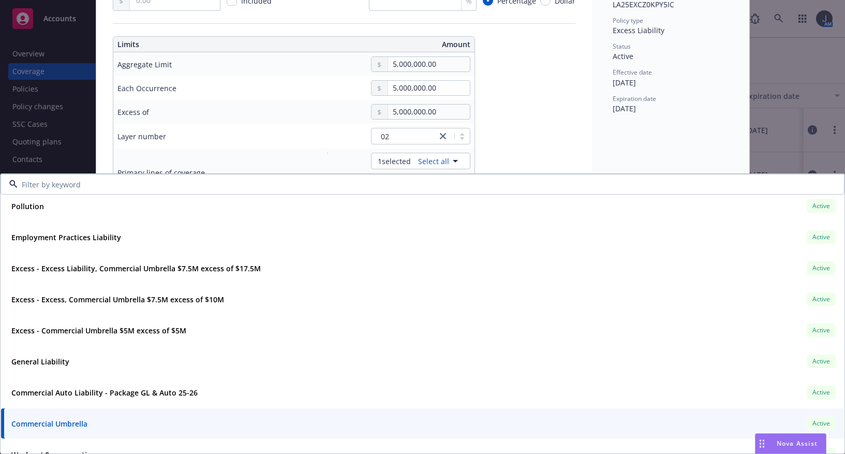
scroll to position [114, 0]
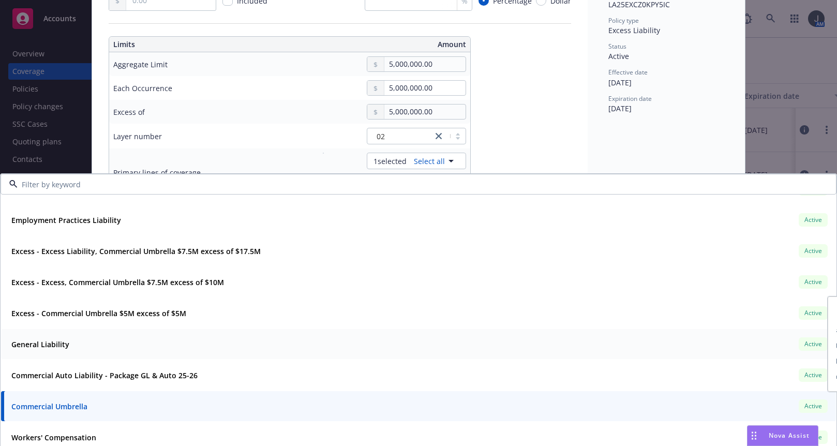
click at [51, 345] on strong "General Liability" at bounding box center [40, 344] width 58 height 10
type textarea "x"
type input "$5M excess of $5M"
type textarea "x"
type input "General Liability, Commercial Umbrella $5M excess of $5M"
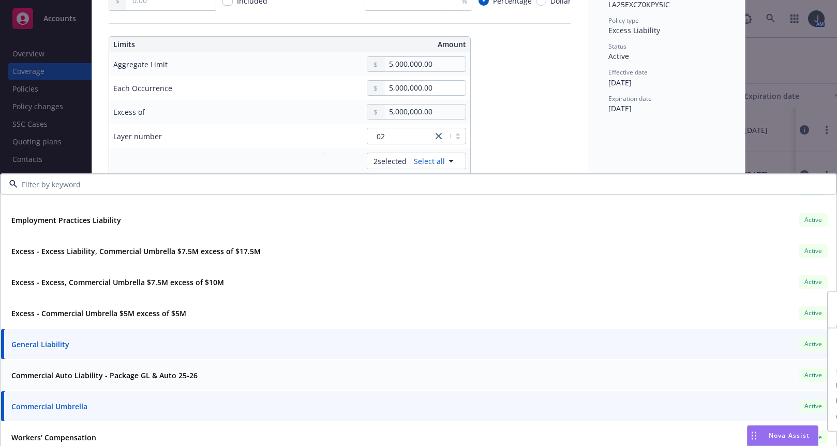
click at [48, 374] on strong "Commercial Auto Liability - Package GL & Auto 25-26" at bounding box center [104, 375] width 186 height 10
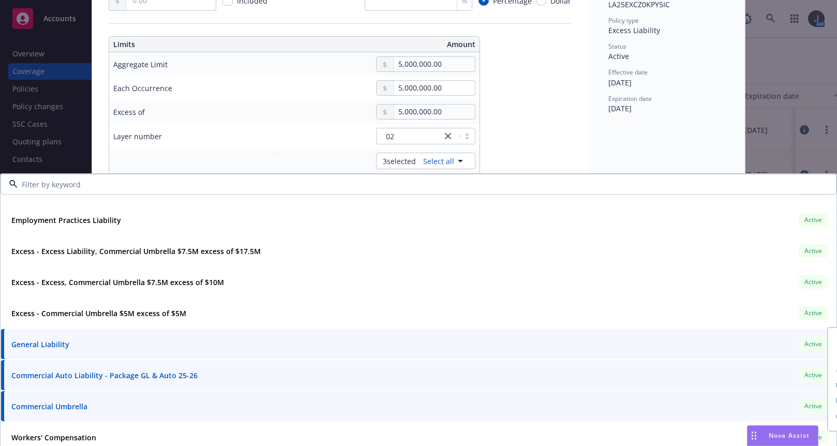
type textarea "x"
type input "$5M excess of $5M"
type textarea "x"
type input "Commercial Package, Commercial Umbrella $5M excess of $5M"
click at [59, 435] on strong "Workers' Compensation" at bounding box center [53, 437] width 85 height 10
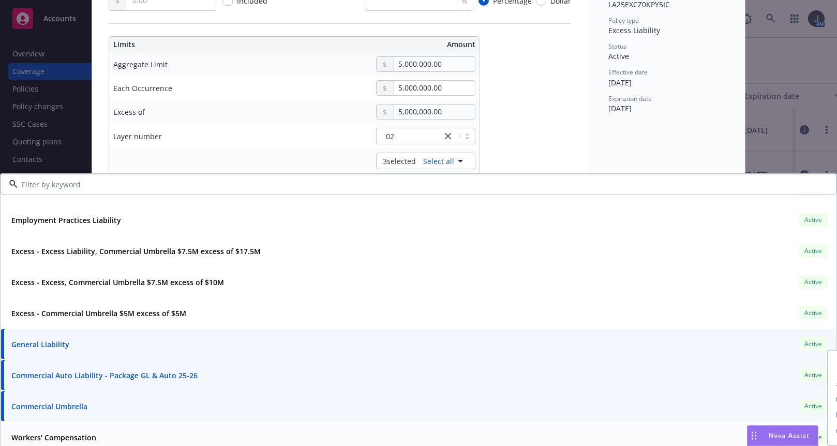
type textarea "x"
type input "$5M excess of $5M"
type textarea "x"
type input "Commercial Package, Commercial Umbrella, Workers' Compensation $5M excess of $5M"
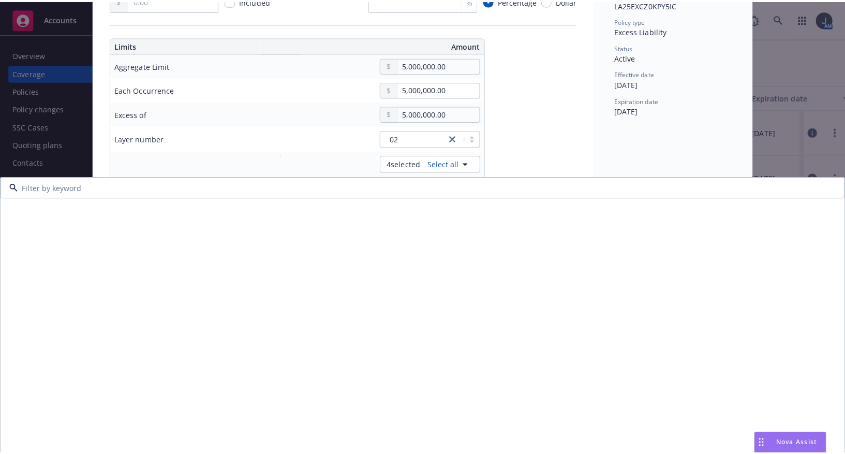
scroll to position [0, 0]
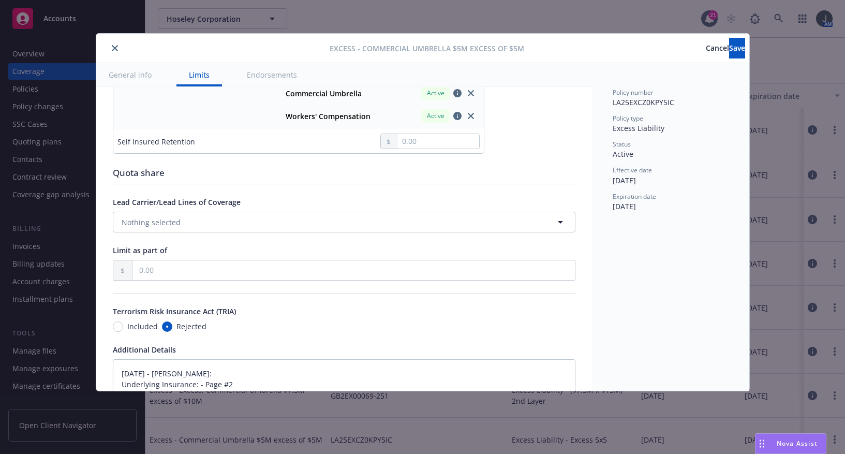
scroll to position [242, 0]
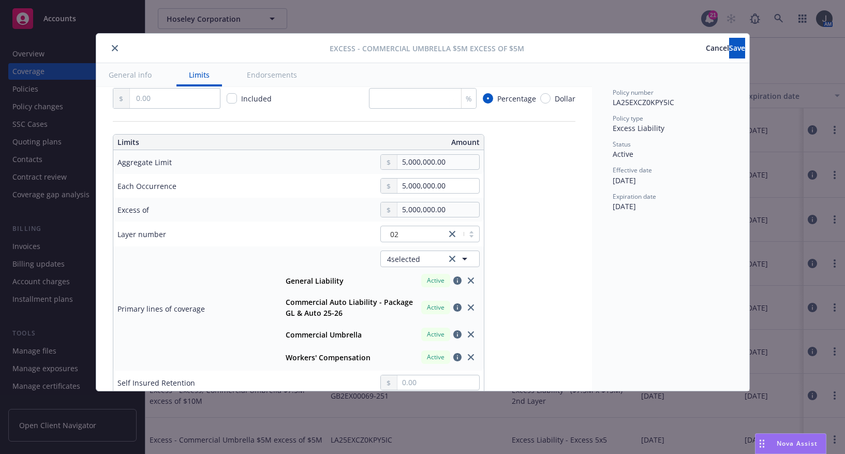
click at [187, 308] on div "Primary lines of coverage" at bounding box center [160, 308] width 87 height 11
click at [469, 356] on icon "close" at bounding box center [471, 357] width 6 height 6
type textarea "x"
type input "$5M excess of $5M"
type textarea "x"
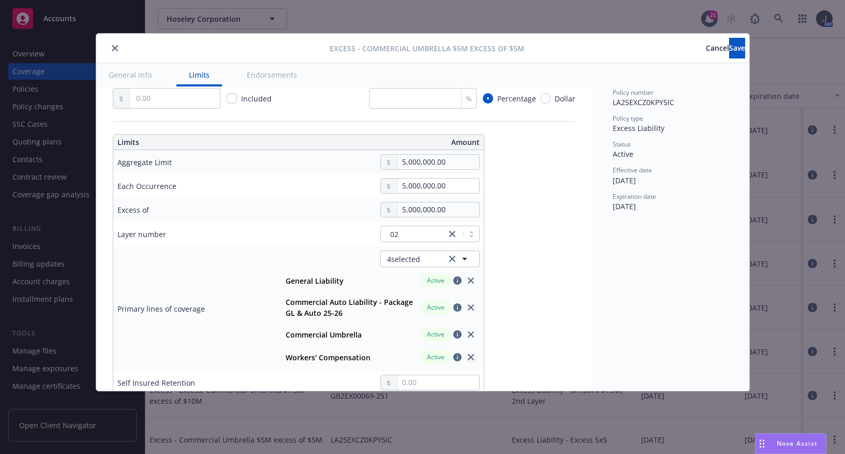
type input "Commercial Package, Commercial Umbrella $5M excess of $5M"
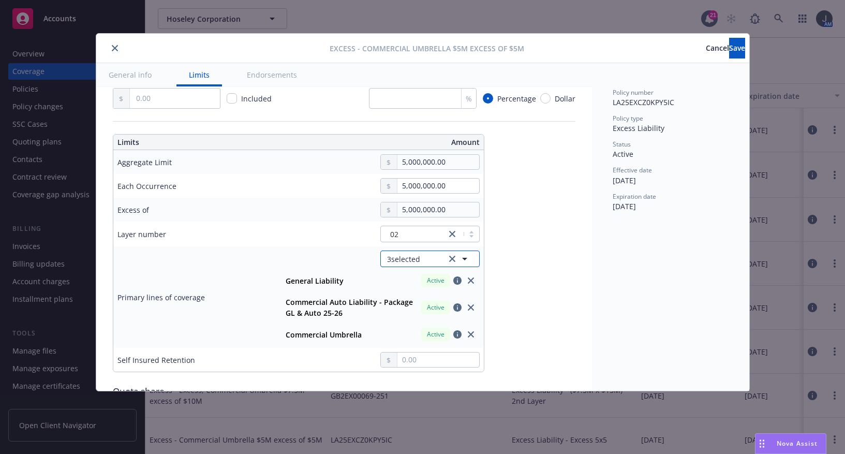
click at [403, 261] on span "3 selected" at bounding box center [403, 258] width 33 height 11
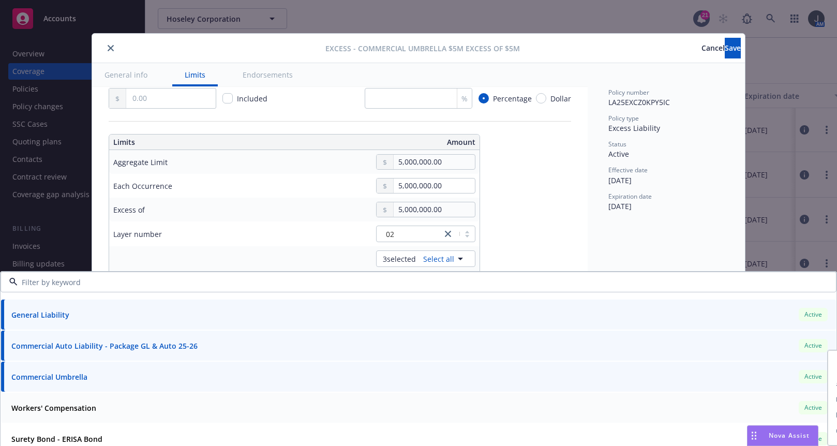
click at [54, 403] on strong "Workers' Compensation" at bounding box center [53, 408] width 85 height 10
type textarea "x"
type input "Commercial Package, Commercial Umbrella, Workers' Compensation $5M excess of $5M"
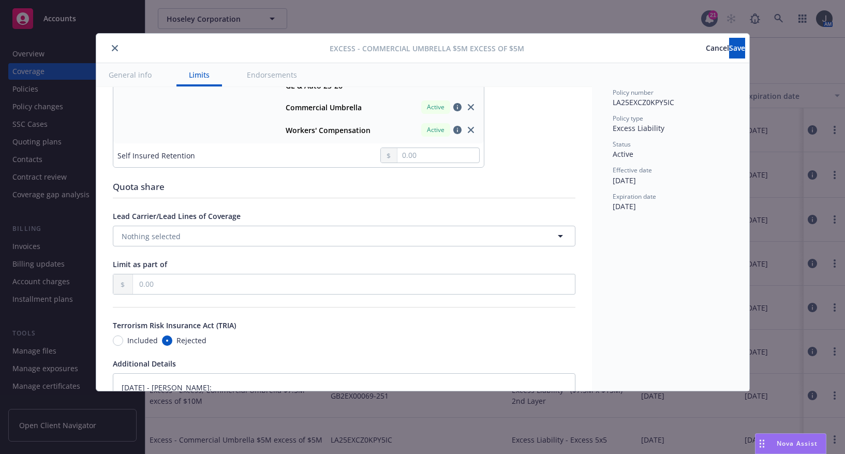
scroll to position [483, 0]
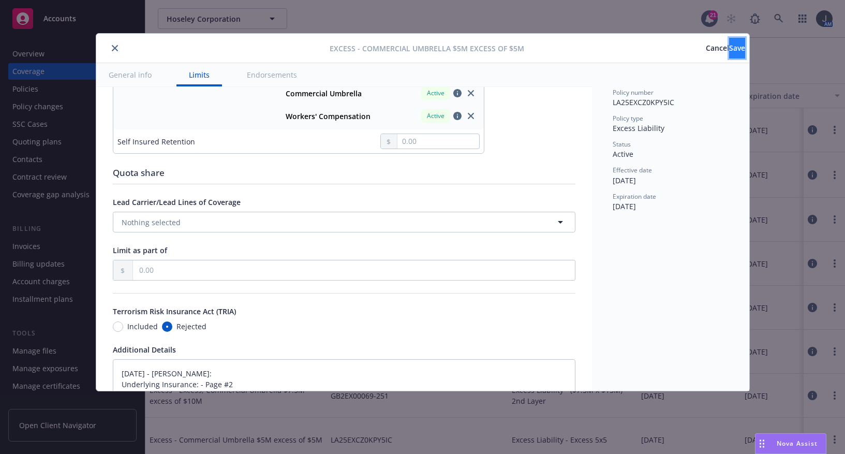
click at [734, 49] on button "Save" at bounding box center [737, 48] width 16 height 21
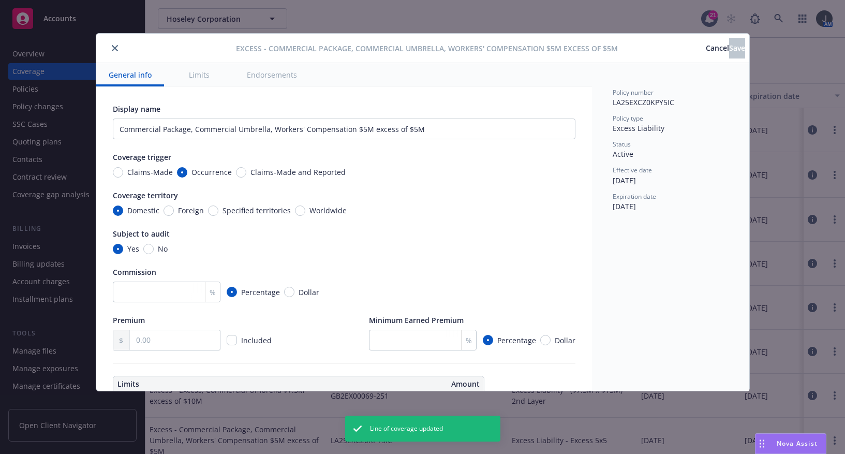
type textarea "x"
type input "Commercial Package, Commercial Umbrella, Workers' Compensation $5M excess of $5M"
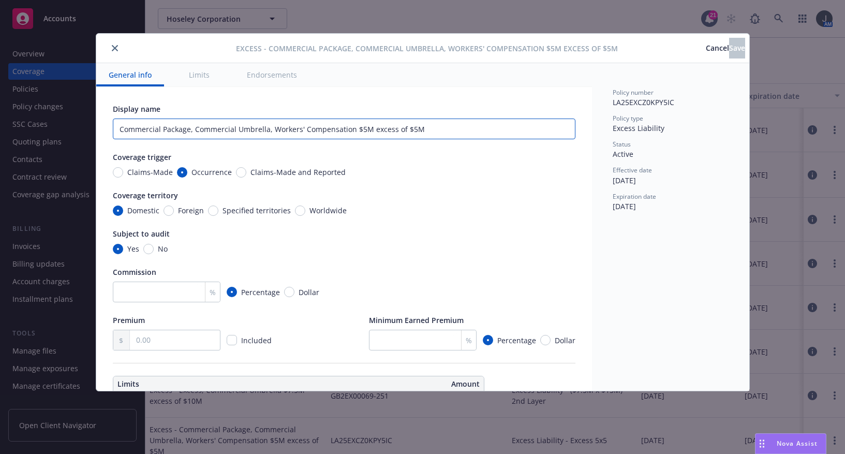
drag, startPoint x: 354, startPoint y: 128, endPoint x: 90, endPoint y: 143, distance: 264.2
click at [90, 143] on div "Excess - Commercial Package, Commercial Umbrella, Workers' Compensation $5M exc…" at bounding box center [422, 227] width 845 height 454
type textarea "x"
type input "$5M excess of $5M"
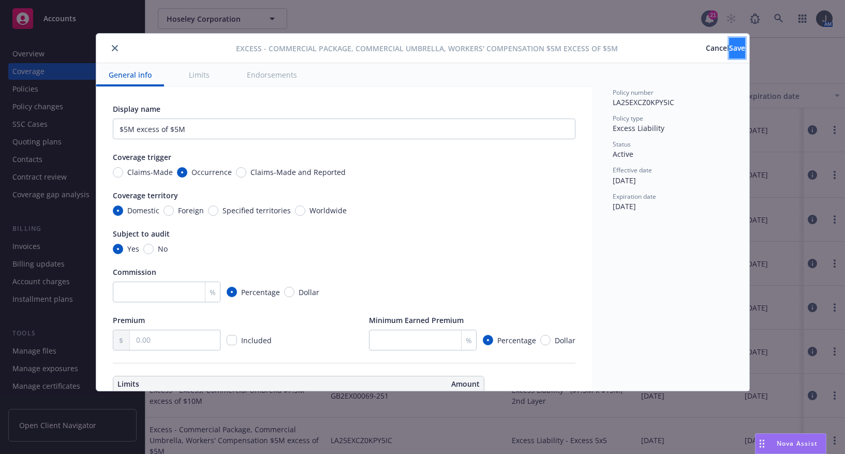
click at [729, 42] on button "Save" at bounding box center [737, 48] width 16 height 21
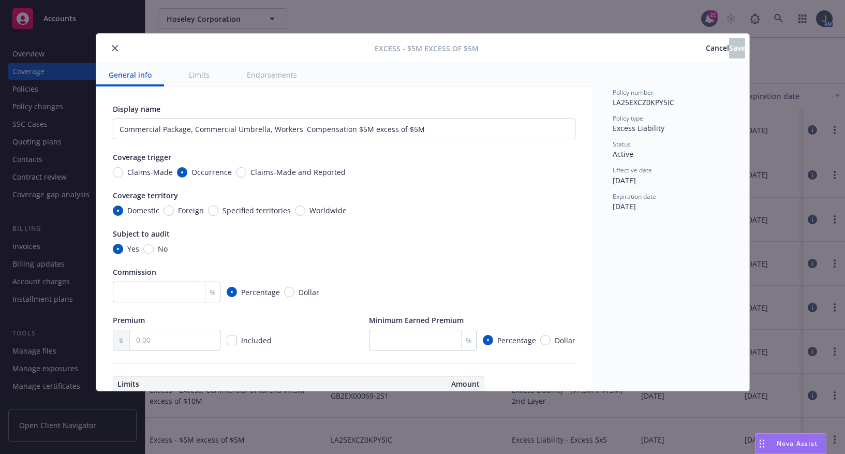
type textarea "x"
click at [110, 48] on button "close" at bounding box center [115, 48] width 12 height 12
